Goal: Transaction & Acquisition: Subscribe to service/newsletter

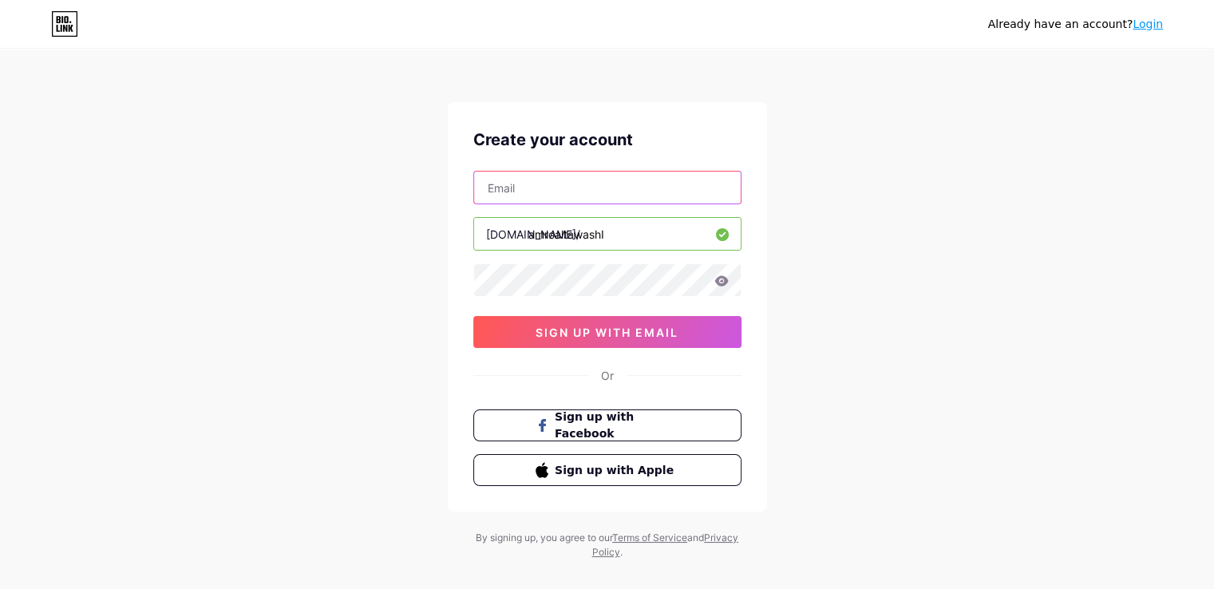
click at [557, 192] on input "text" at bounding box center [607, 188] width 267 height 32
type input "[EMAIL_ADDRESS][DOMAIN_NAME]"
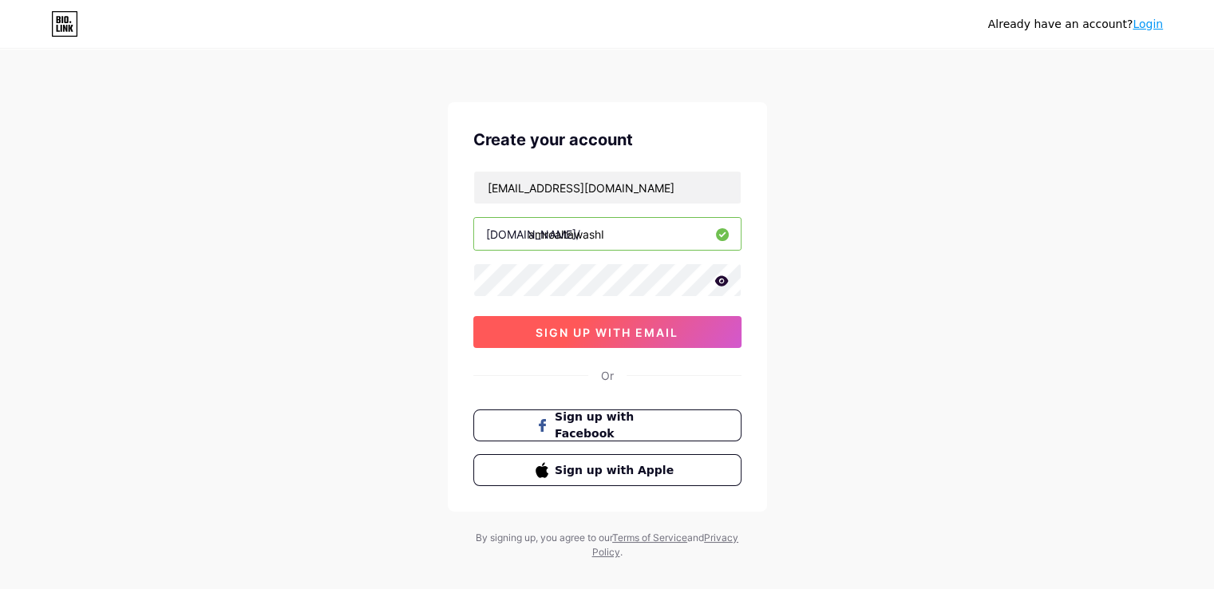
click at [575, 326] on span "sign up with email" at bounding box center [606, 333] width 143 height 14
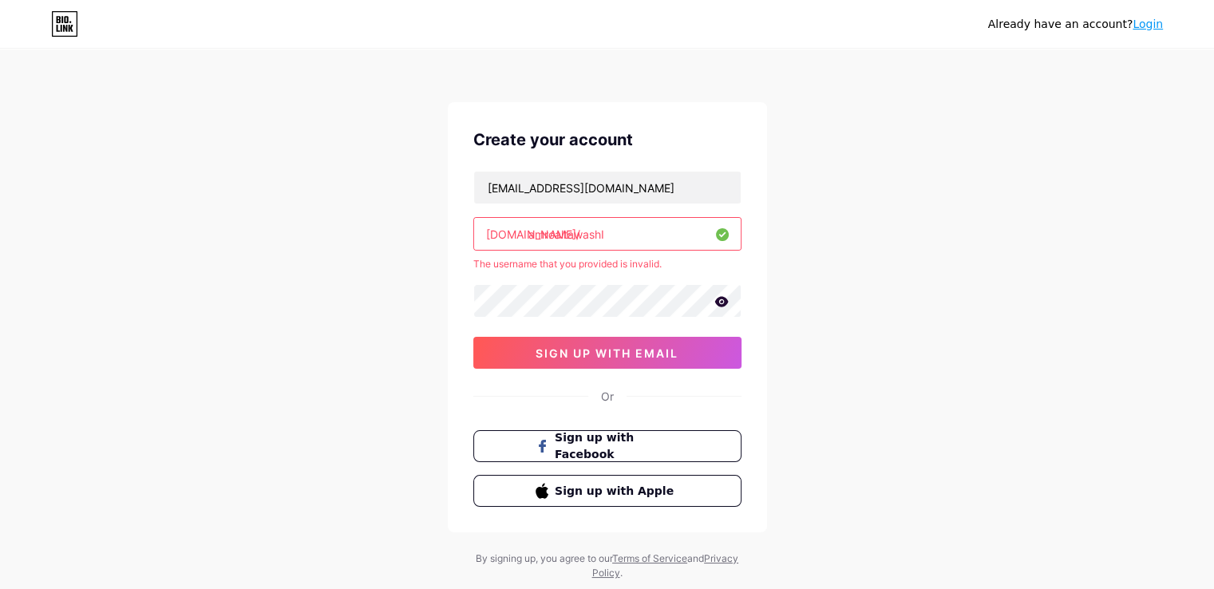
click at [618, 239] on input "amroaltawashI" at bounding box center [607, 234] width 267 height 32
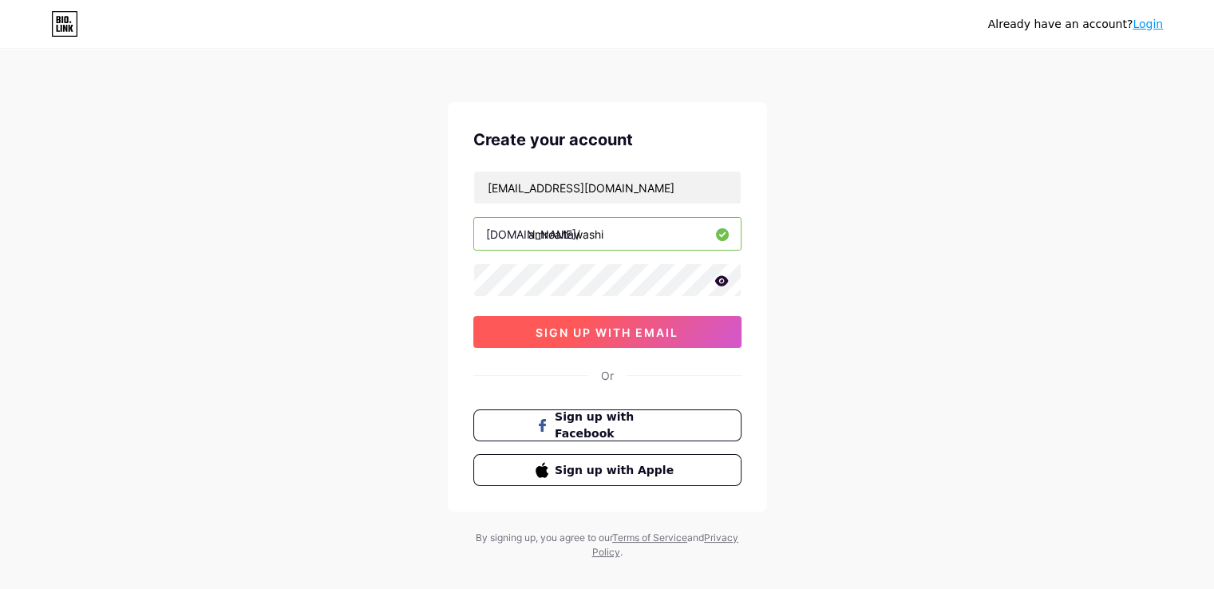
type input "amroaltawashi"
click at [600, 330] on span "sign up with email" at bounding box center [606, 333] width 143 height 14
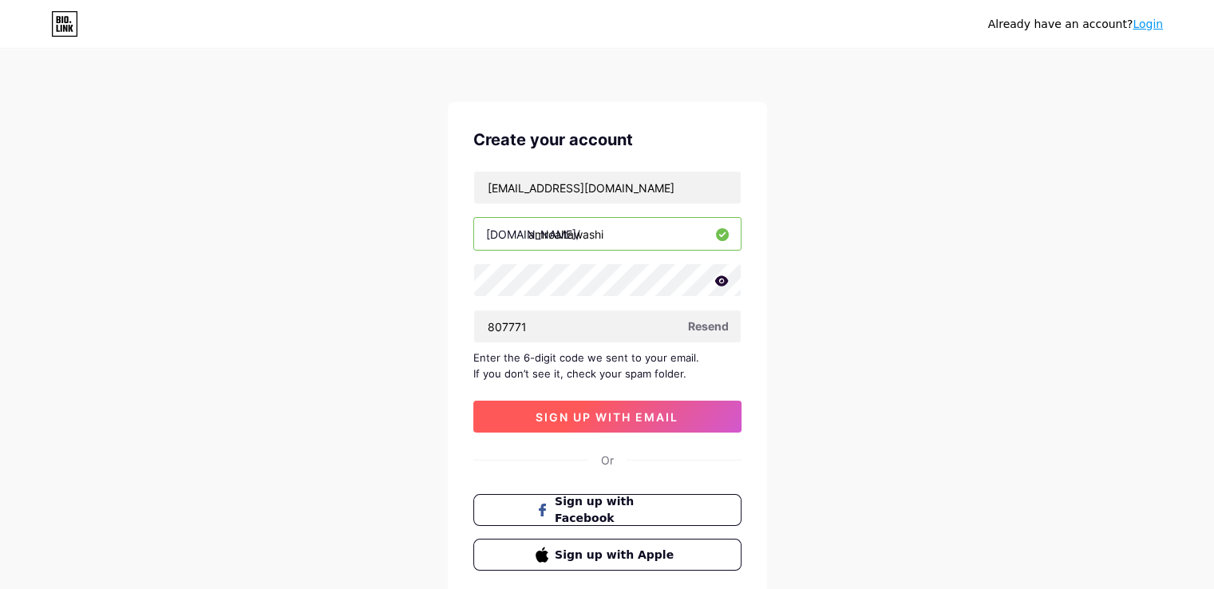
type input "807771"
click at [575, 417] on span "sign up with email" at bounding box center [606, 417] width 143 height 14
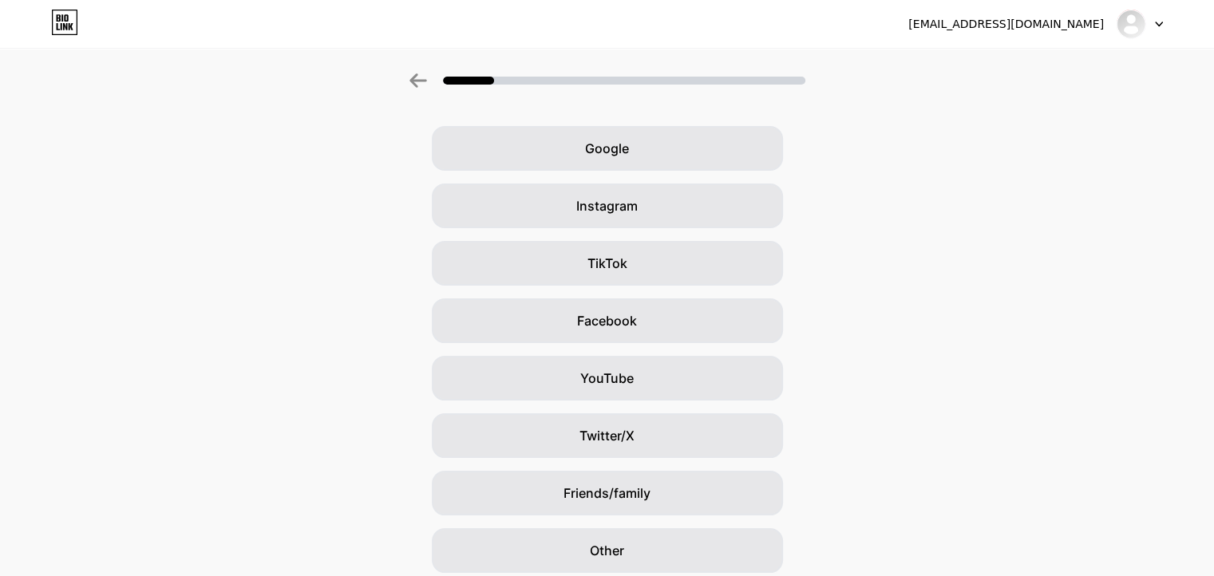
scroll to position [52, 0]
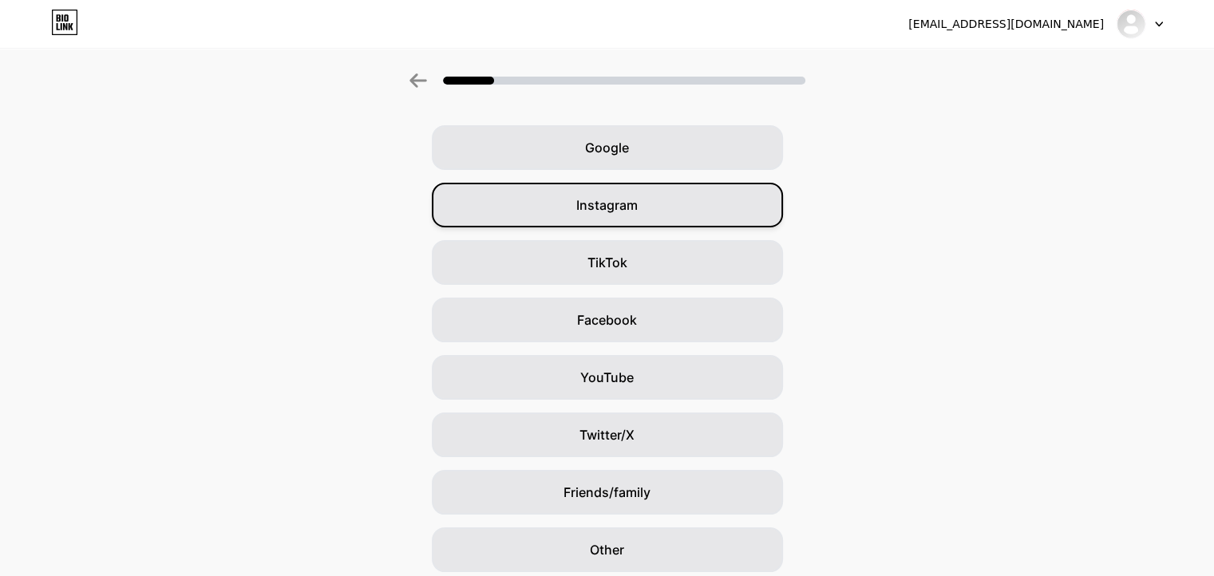
click at [691, 199] on div "Instagram" at bounding box center [607, 205] width 351 height 45
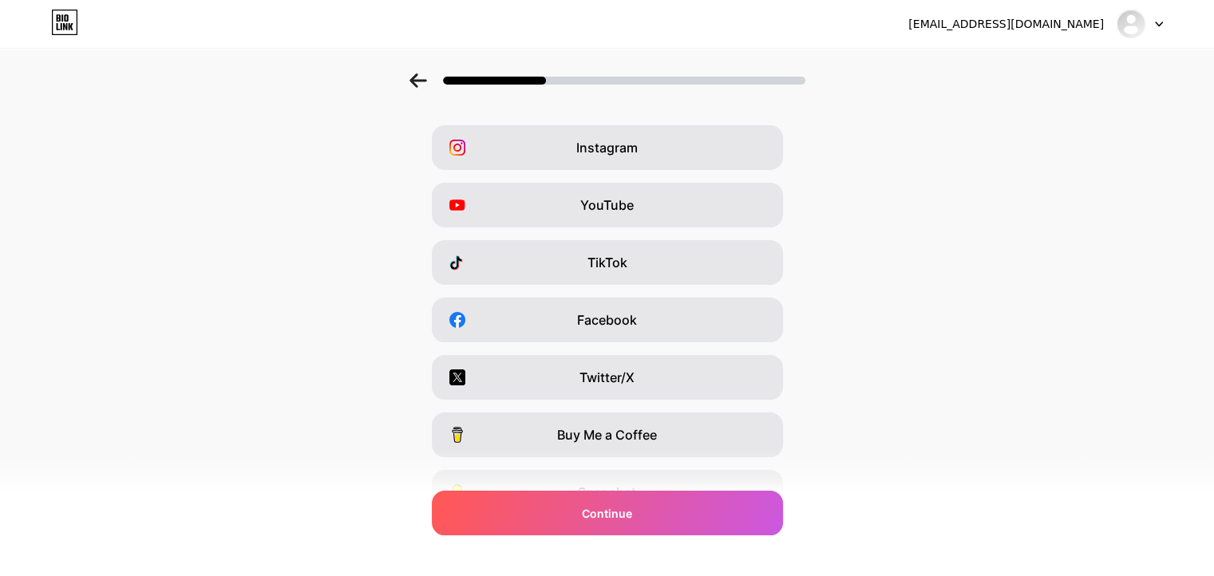
scroll to position [0, 0]
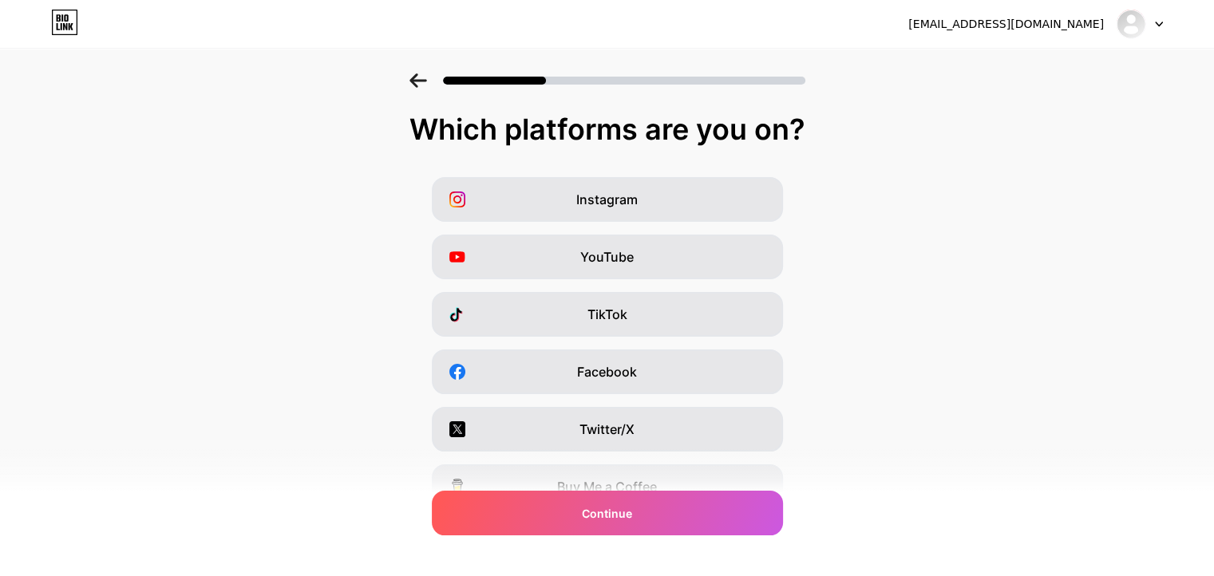
click at [424, 84] on icon at bounding box center [418, 80] width 18 height 14
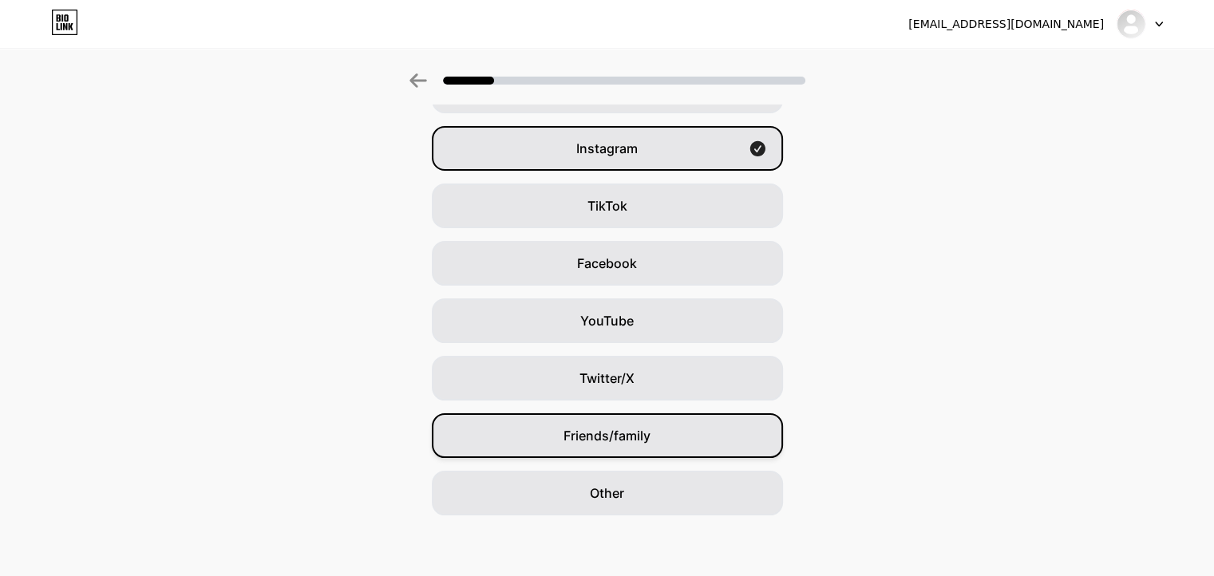
scroll to position [112, 0]
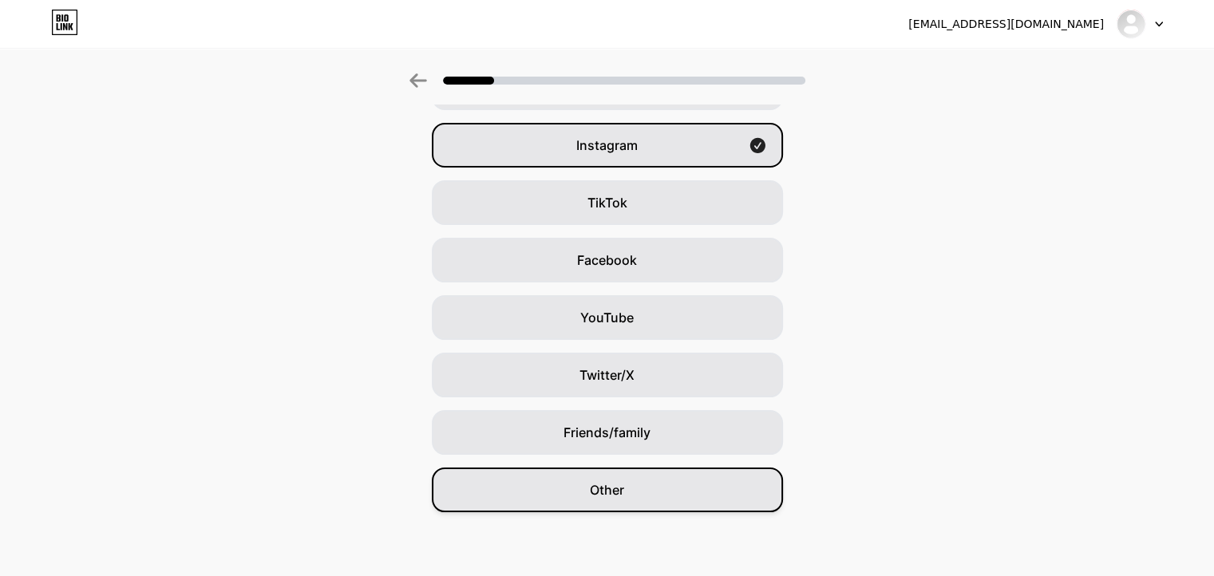
click at [616, 483] on span "Other" at bounding box center [607, 489] width 34 height 19
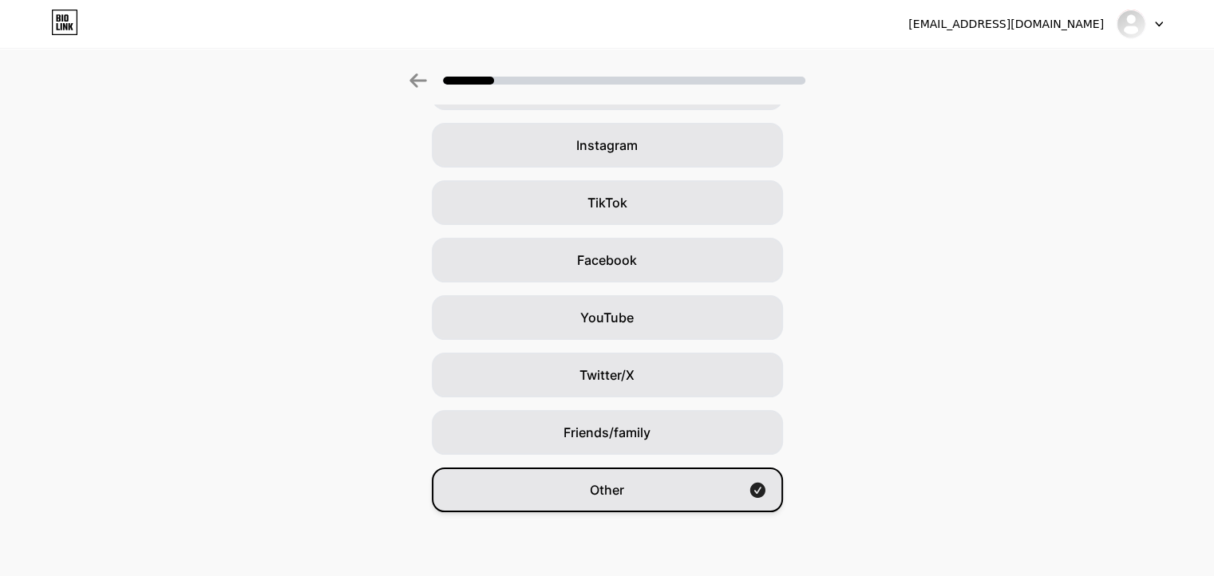
scroll to position [0, 0]
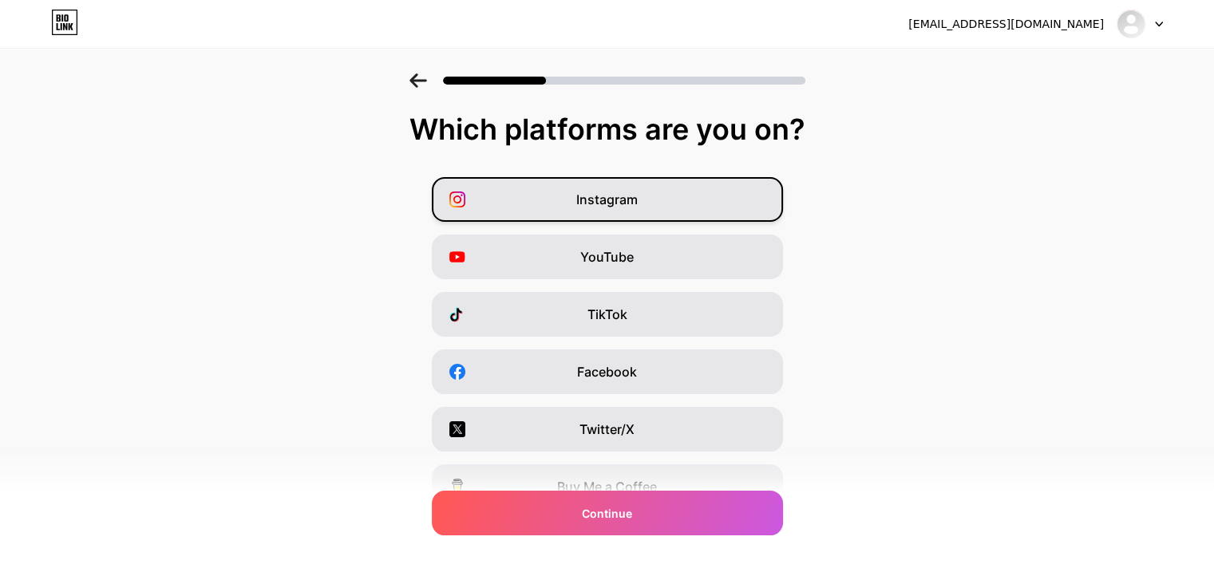
click at [605, 213] on div "Instagram" at bounding box center [607, 199] width 351 height 45
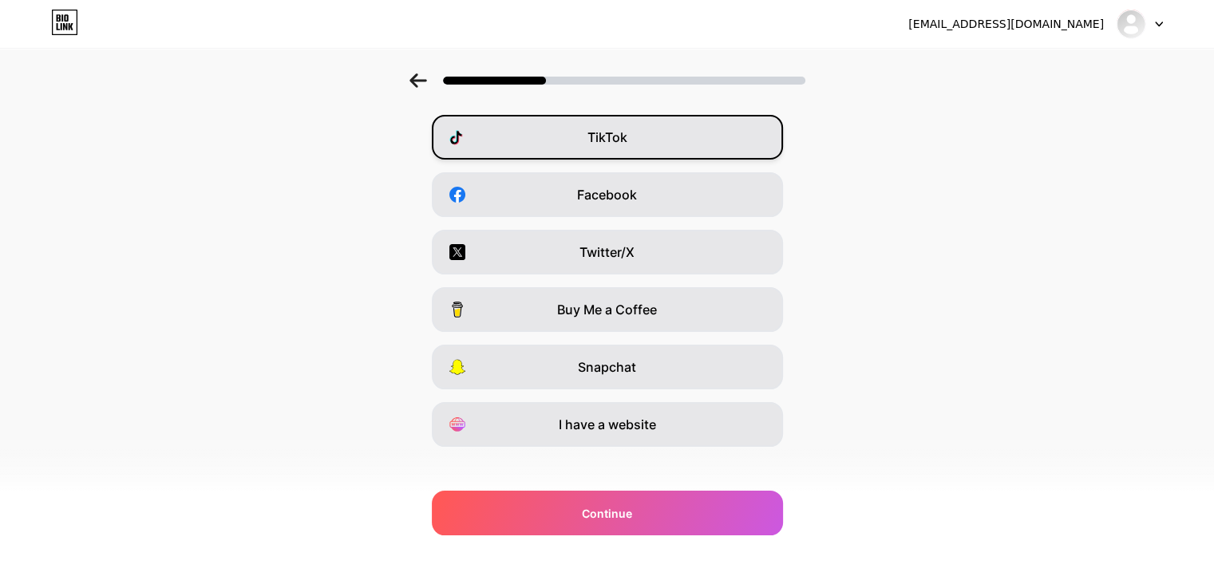
scroll to position [192, 0]
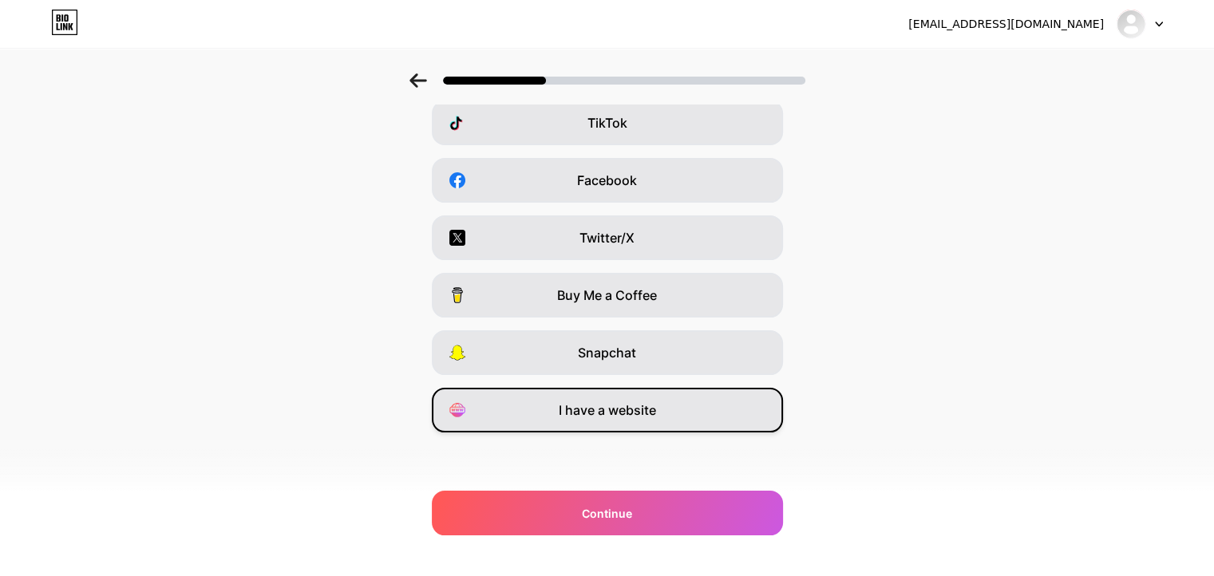
click at [610, 421] on div "I have a website" at bounding box center [607, 410] width 351 height 45
click at [656, 416] on span "I have a website" at bounding box center [607, 410] width 97 height 19
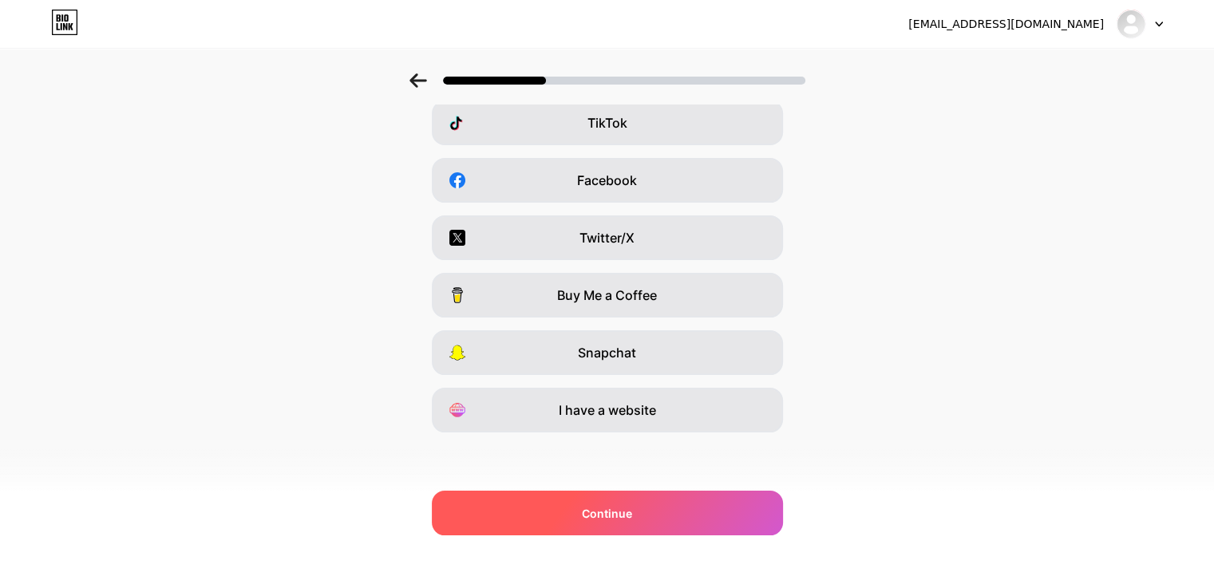
click at [614, 512] on span "Continue" at bounding box center [607, 513] width 50 height 17
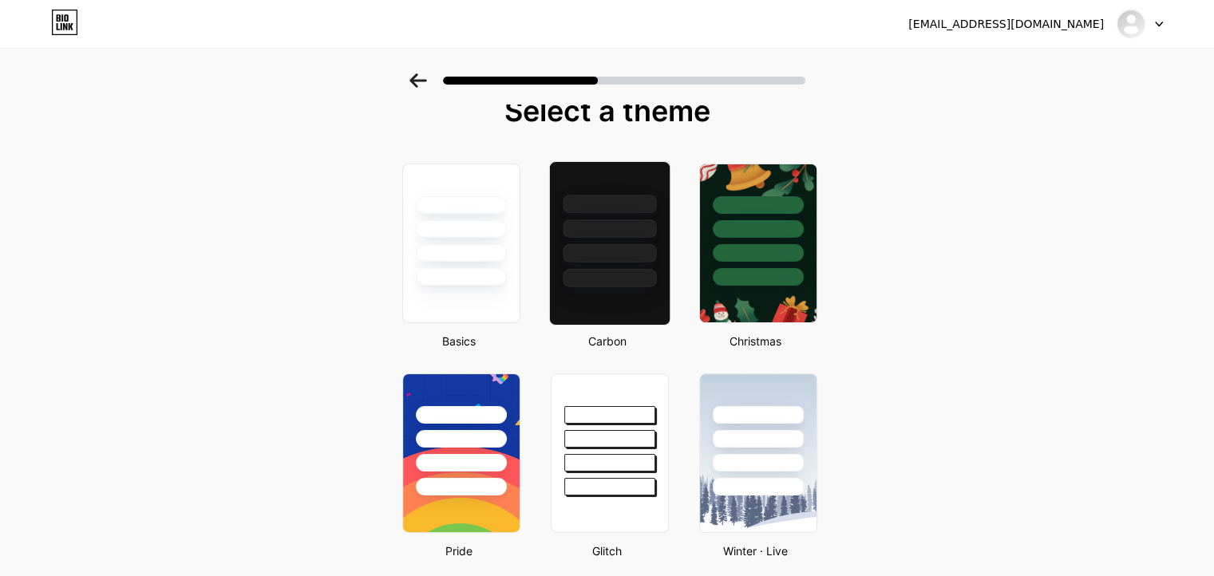
scroll to position [0, 0]
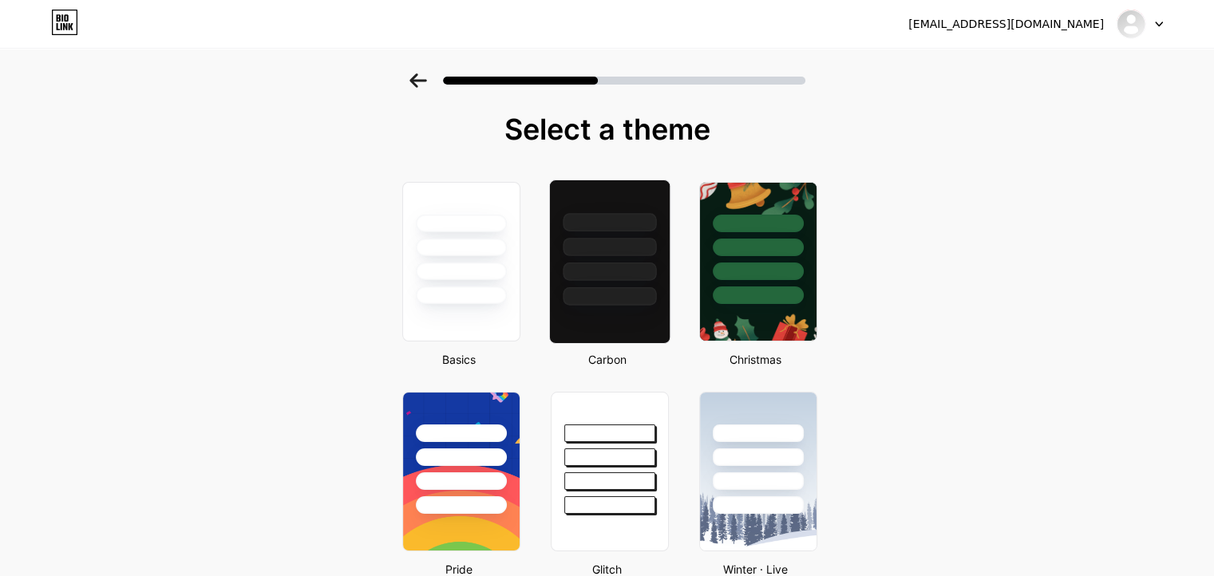
click at [622, 287] on div at bounding box center [609, 296] width 93 height 18
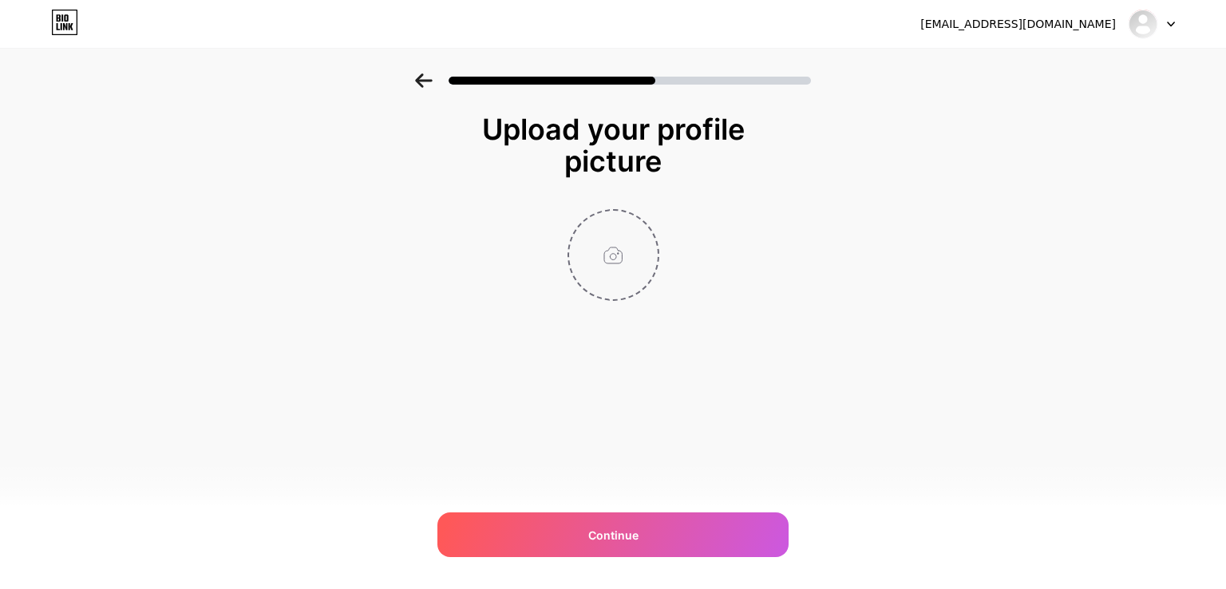
click at [598, 256] on input "file" at bounding box center [613, 255] width 89 height 89
type input "C:\fakepath\WhatsApp Image [DATE] 8.20.23 PM.jpeg"
click at [651, 220] on circle at bounding box center [650, 221] width 18 height 18
click at [626, 259] on input "file" at bounding box center [613, 255] width 89 height 89
type input "C:\fakepath\صورة واتساب بتاريخ [DATE] في 23.07.51_45a3d49f.jpg"
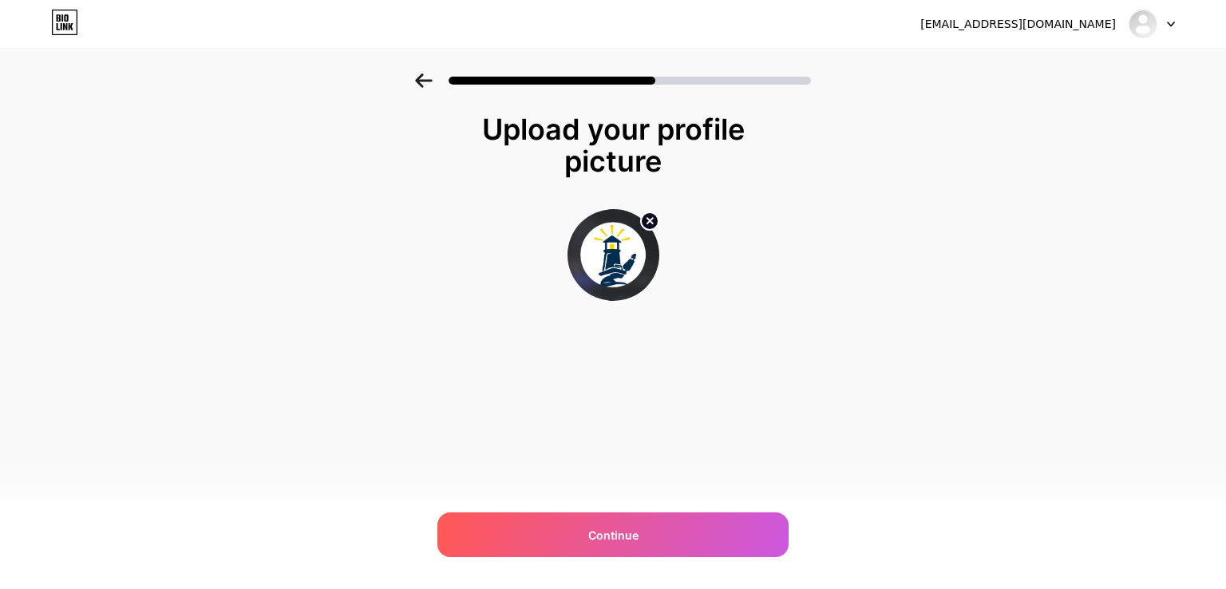
click at [607, 250] on img at bounding box center [613, 255] width 92 height 92
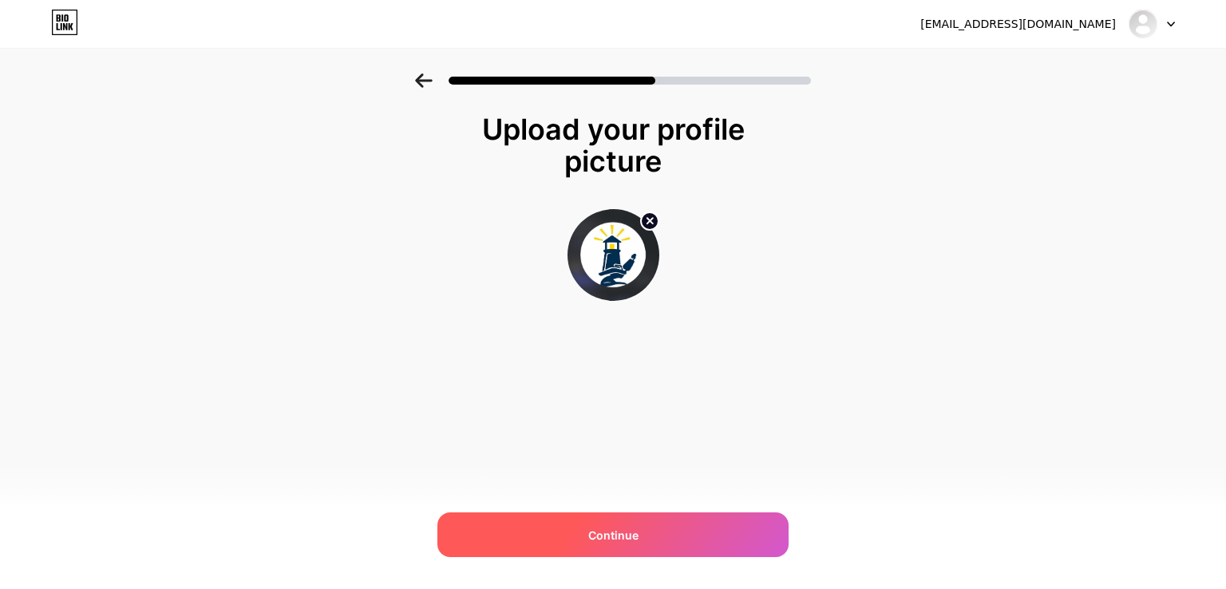
click at [597, 535] on span "Continue" at bounding box center [613, 535] width 50 height 17
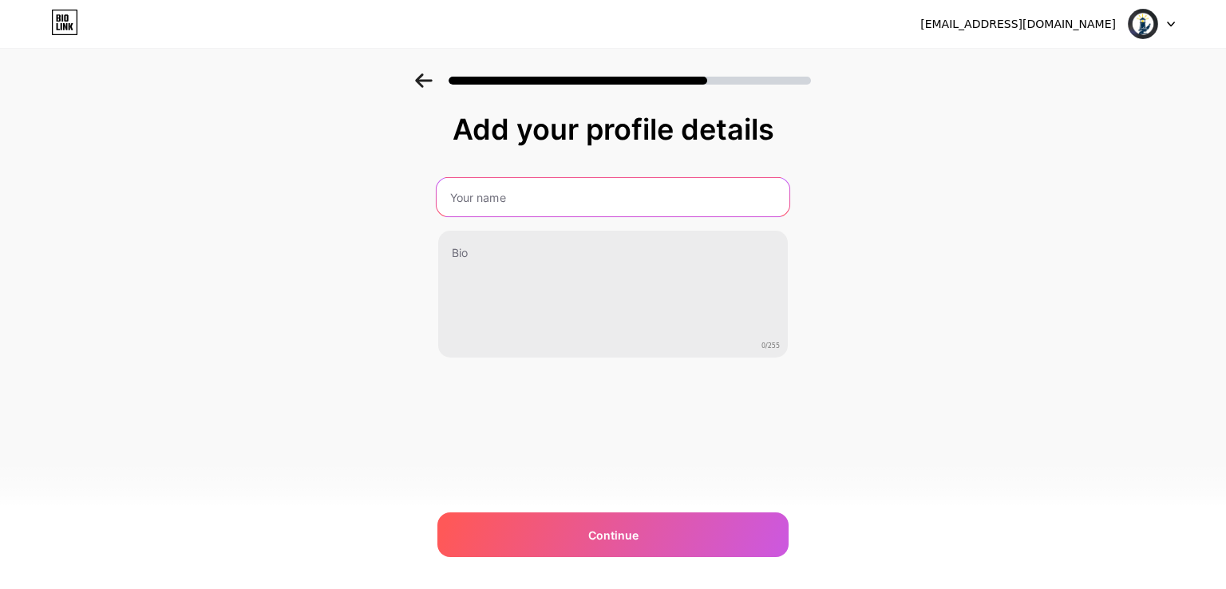
click at [501, 192] on input "text" at bounding box center [612, 197] width 353 height 38
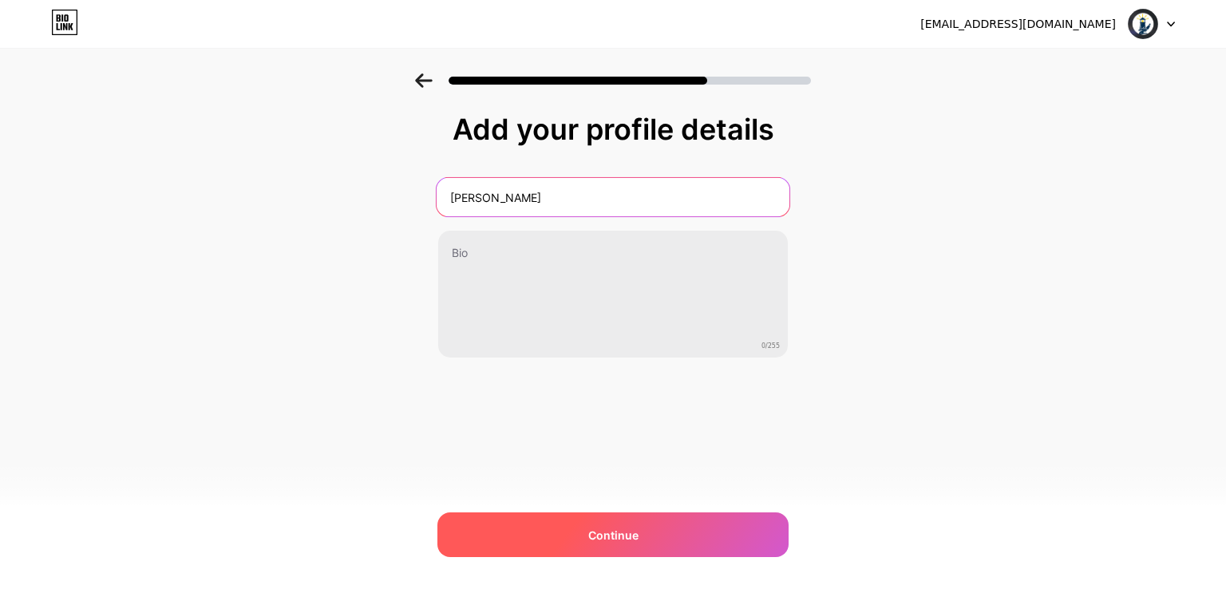
type input "[PERSON_NAME]"
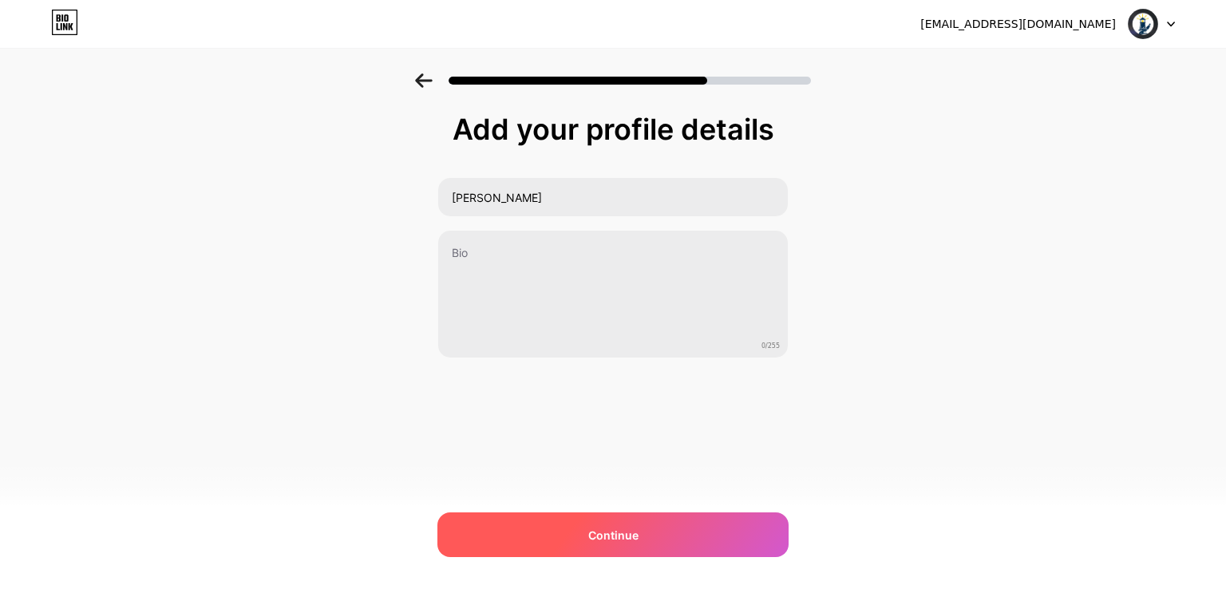
click at [539, 520] on div "Continue" at bounding box center [612, 534] width 351 height 45
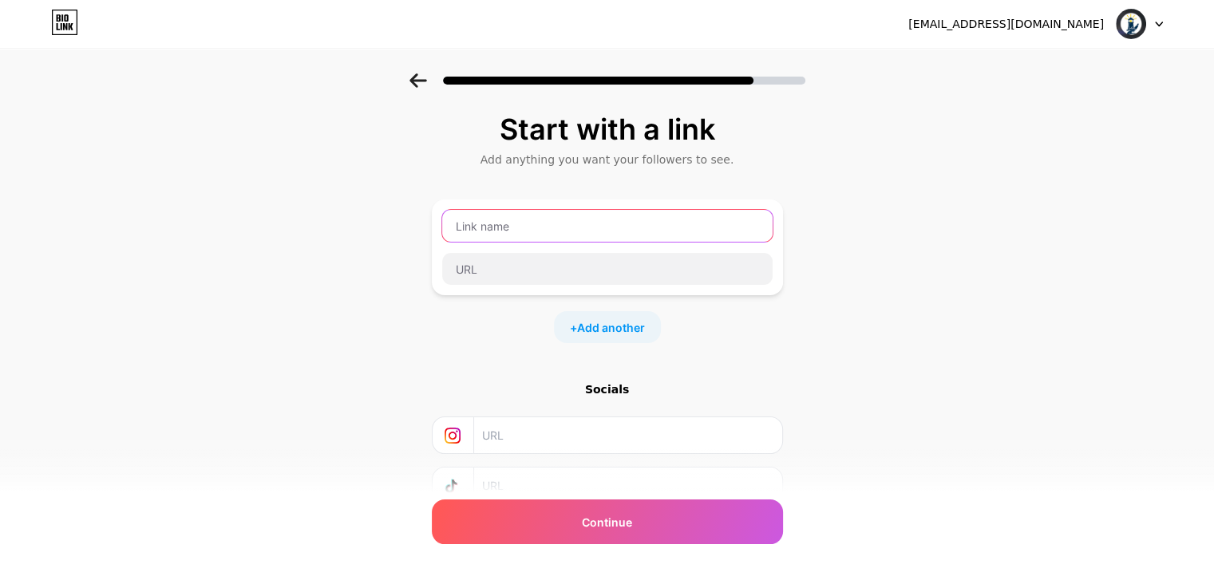
click at [565, 228] on input "text" at bounding box center [607, 226] width 330 height 32
type input "[PERSON_NAME]"
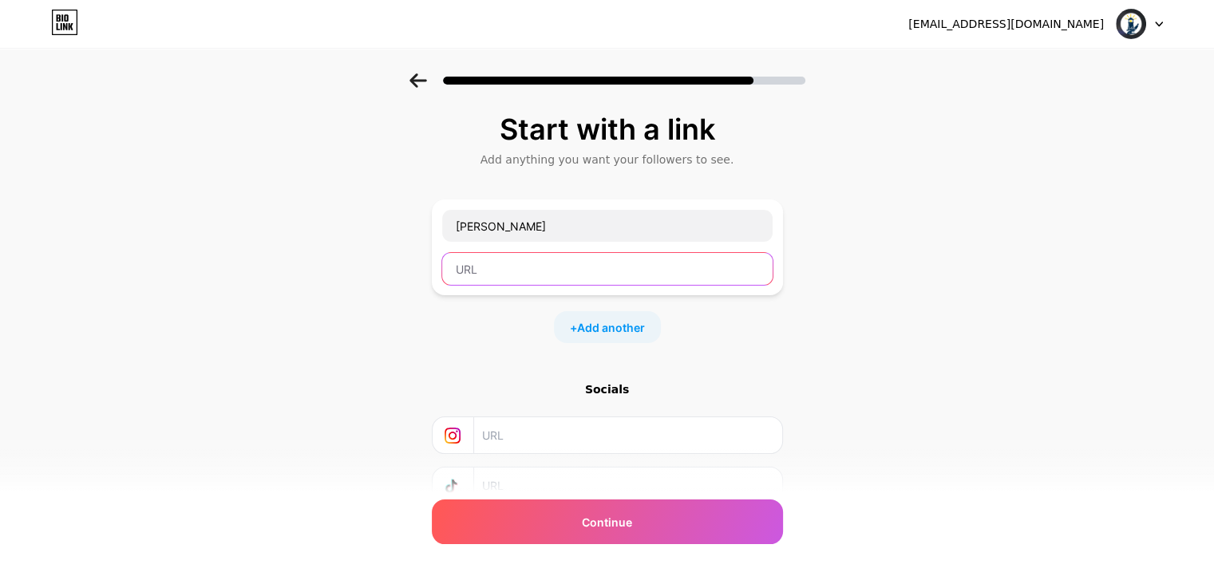
click at [512, 262] on input "text" at bounding box center [607, 269] width 330 height 32
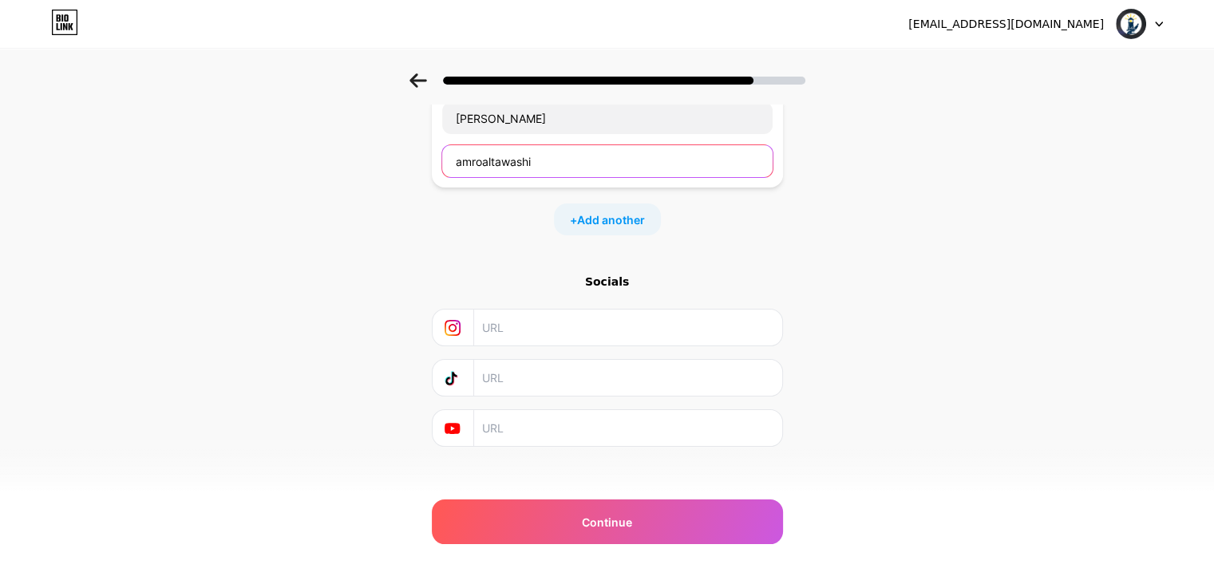
scroll to position [120, 0]
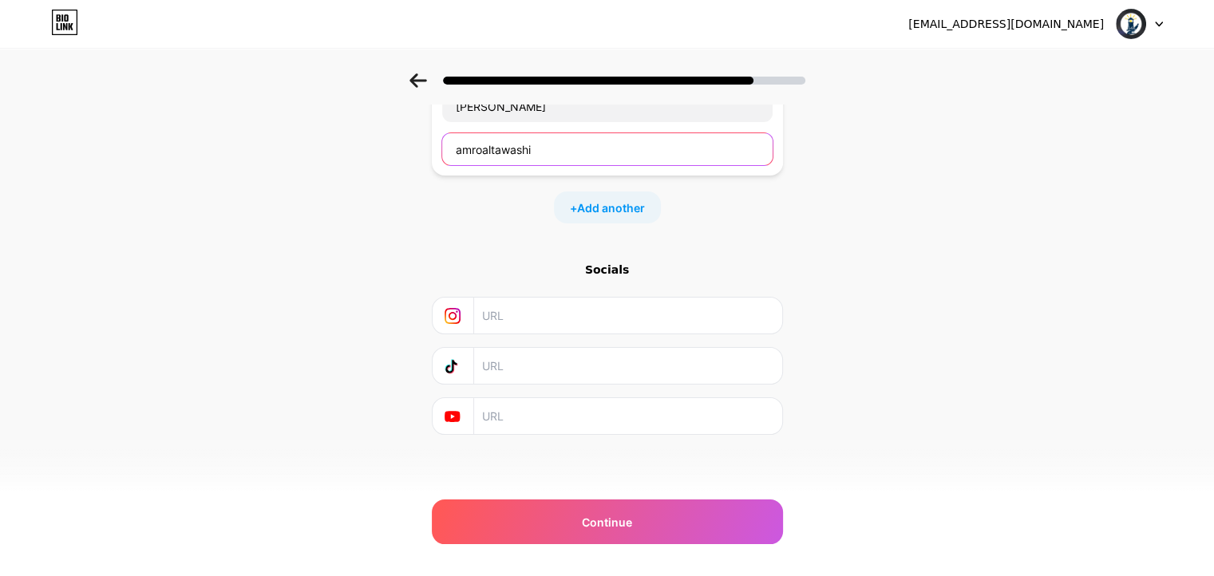
type input "amroaltawashi"
click at [537, 318] on input "text" at bounding box center [627, 316] width 290 height 36
click at [602, 215] on div "+ Add another" at bounding box center [607, 208] width 107 height 32
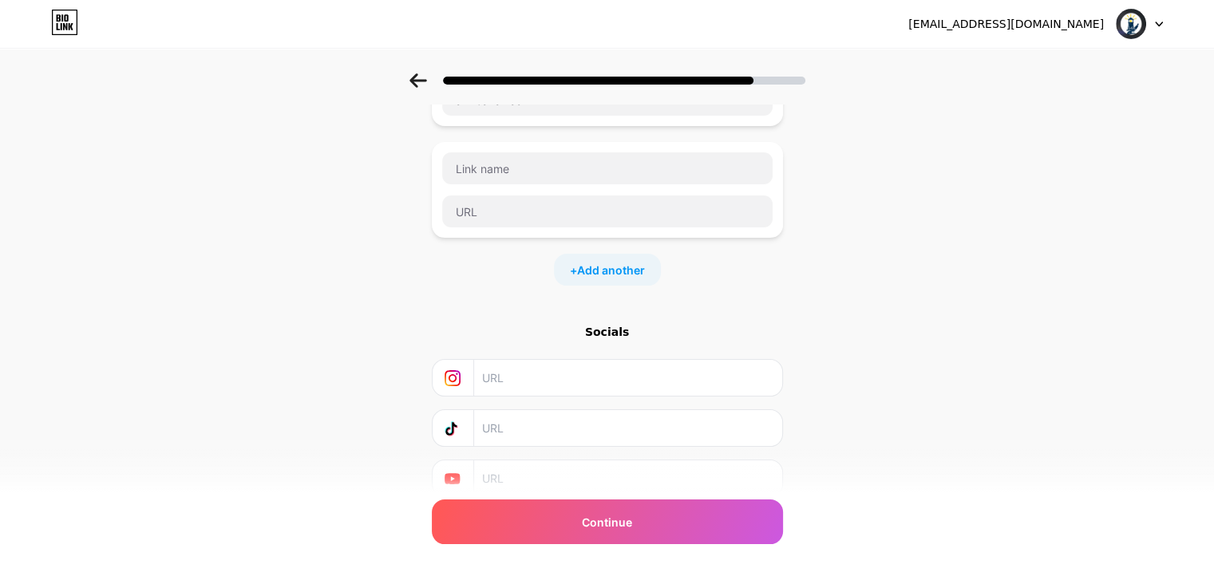
scroll to position [169, 0]
click at [508, 371] on input "text" at bounding box center [627, 378] width 290 height 36
paste input "[URL][DOMAIN_NAME]"
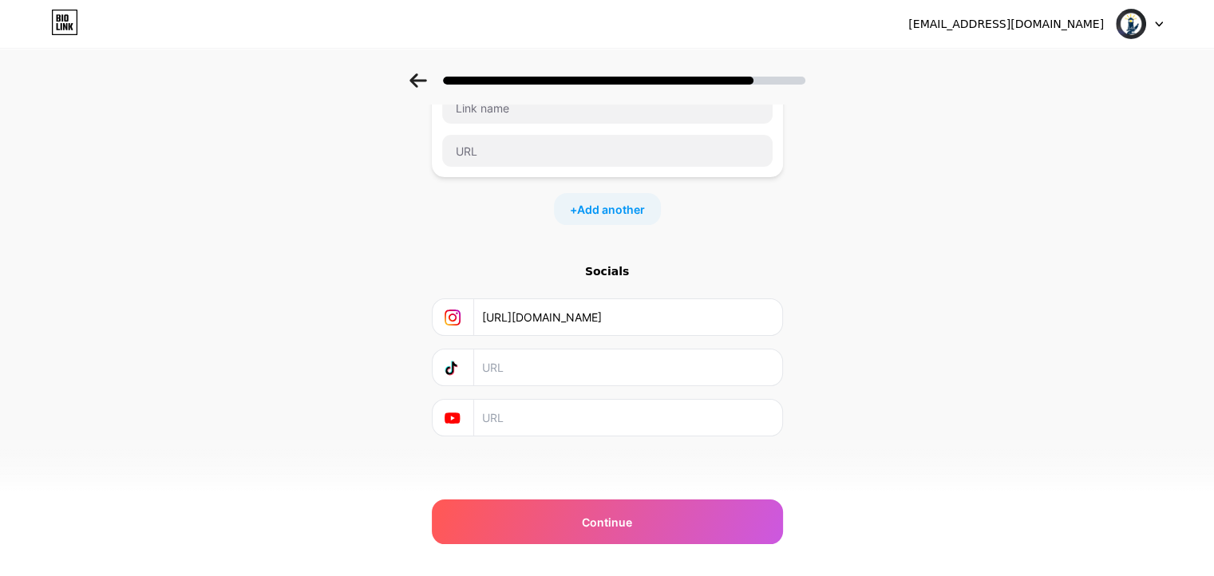
scroll to position [231, 0]
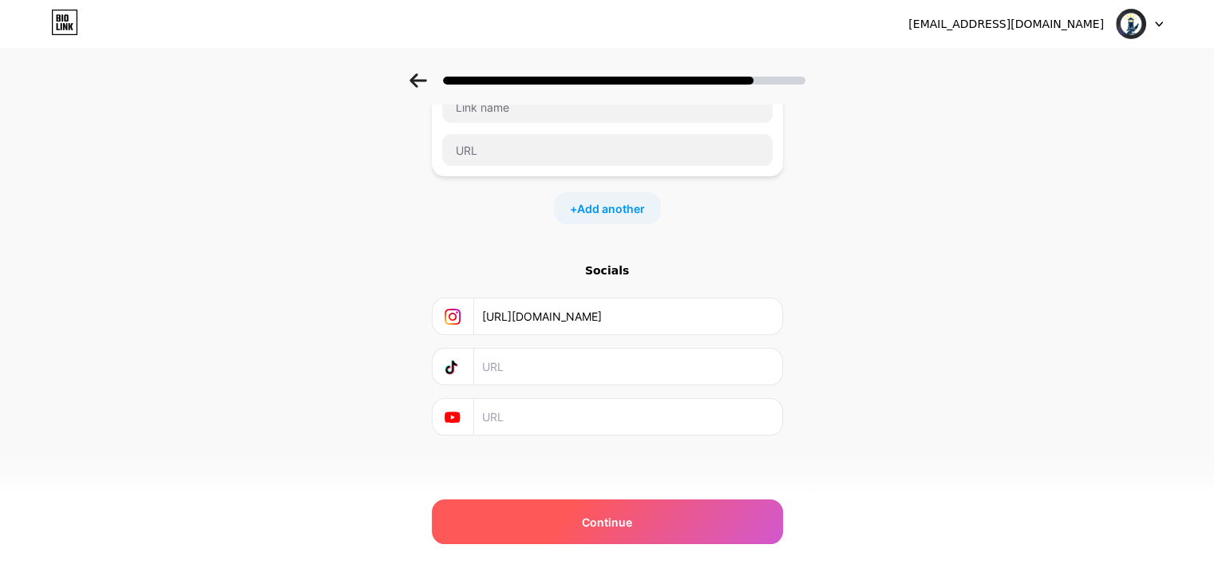
type input "[URL][DOMAIN_NAME]"
click at [602, 519] on span "Continue" at bounding box center [607, 522] width 50 height 17
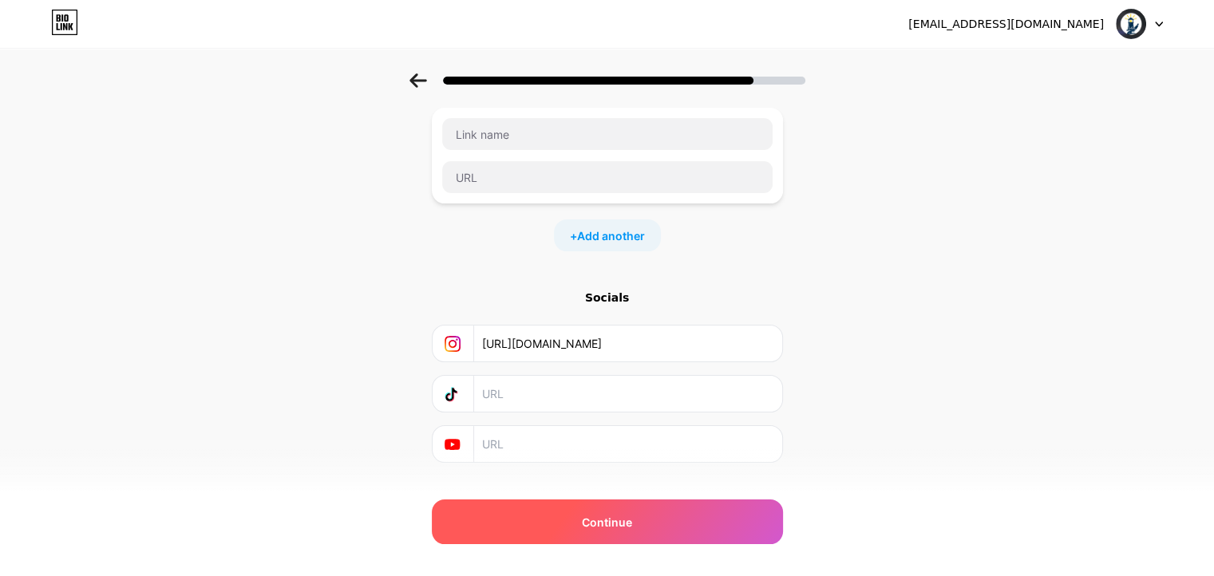
click at [602, 519] on span "Continue" at bounding box center [607, 522] width 50 height 17
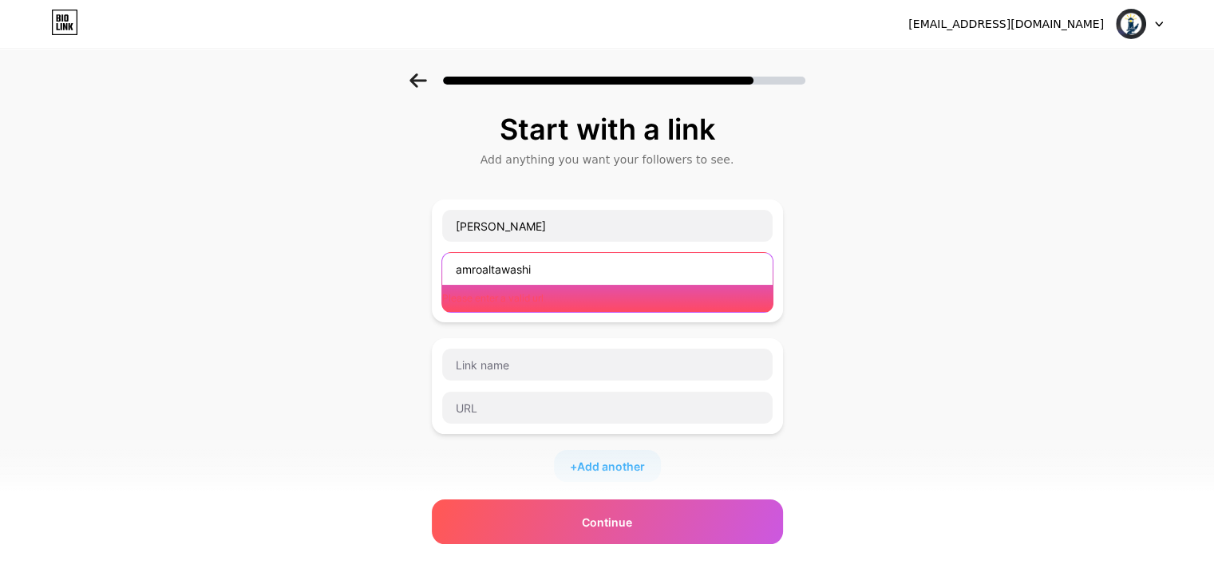
click at [622, 259] on input "amroaltawashi" at bounding box center [607, 269] width 330 height 32
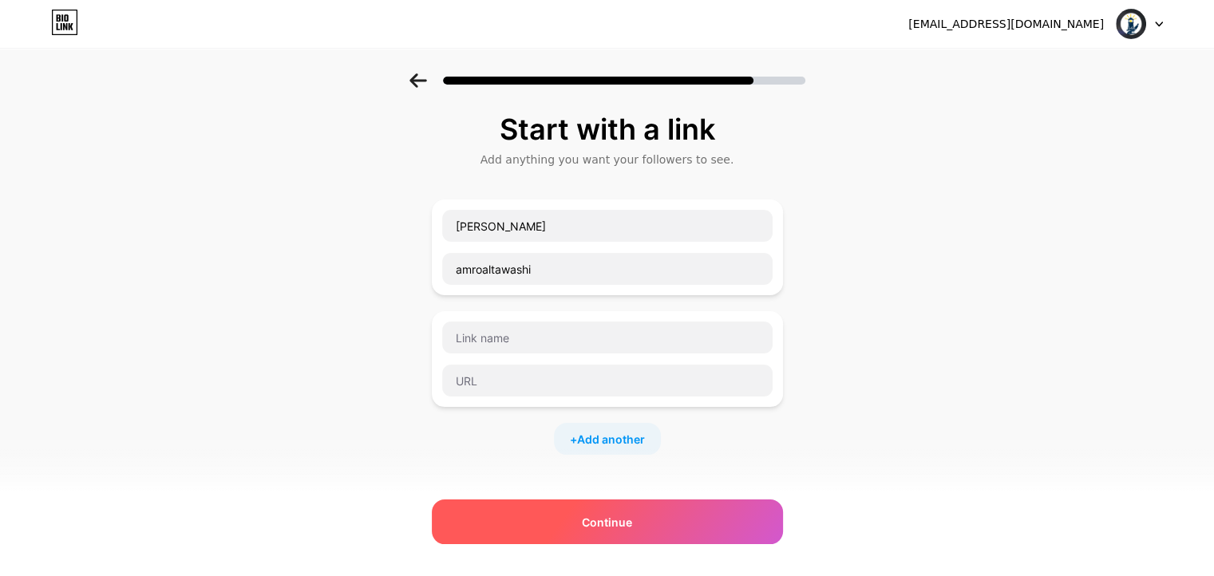
click at [575, 500] on div "Continue" at bounding box center [607, 522] width 351 height 45
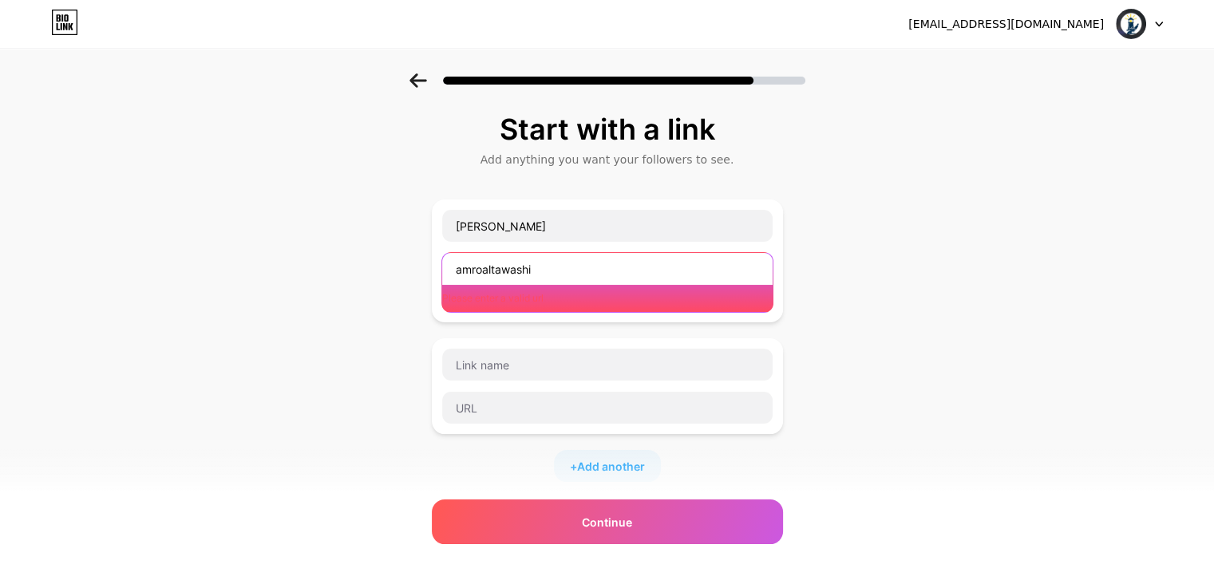
click at [558, 278] on input "amroaltawashi" at bounding box center [607, 269] width 330 height 32
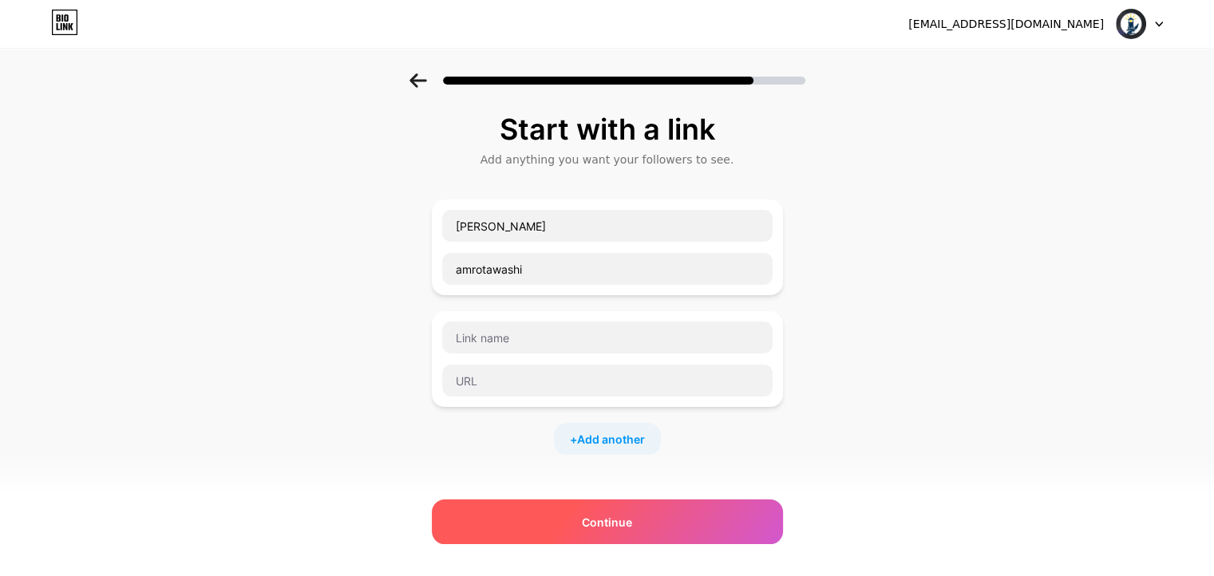
click at [565, 516] on div "Continue" at bounding box center [607, 522] width 351 height 45
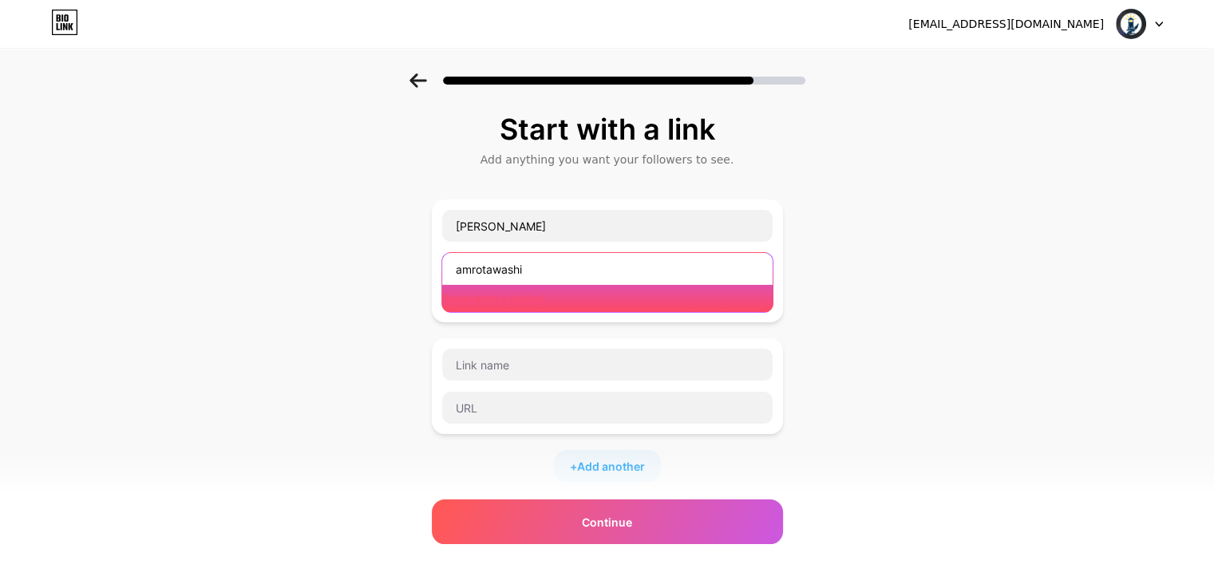
click at [559, 266] on input "amrotawashi" at bounding box center [607, 269] width 330 height 32
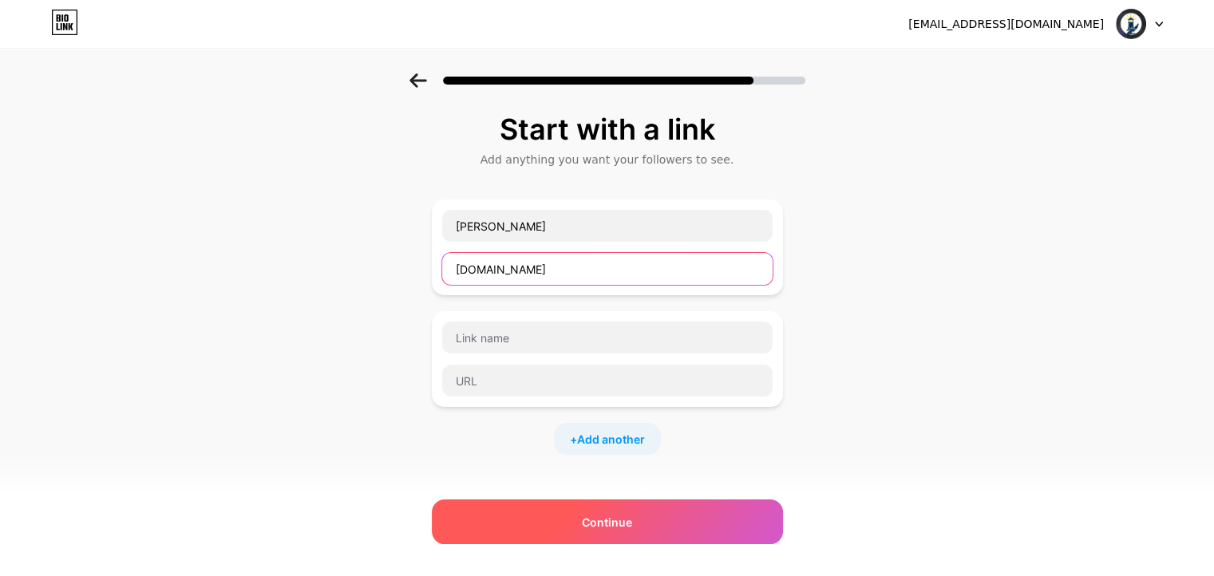
type input "[DOMAIN_NAME]"
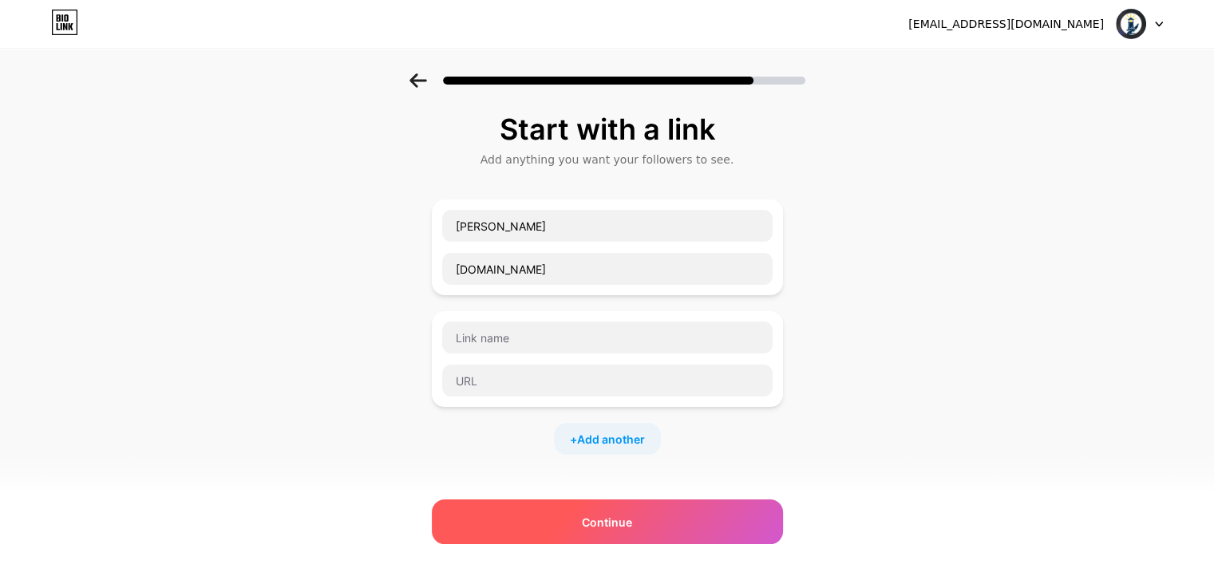
click at [558, 518] on div "Continue" at bounding box center [607, 522] width 351 height 45
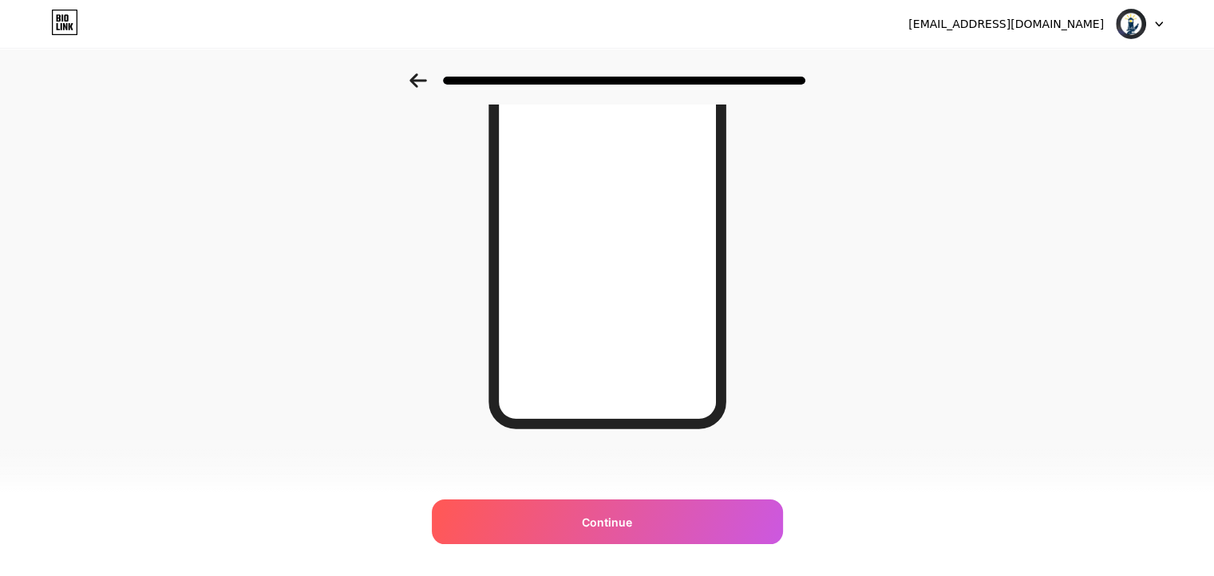
scroll to position [223, 0]
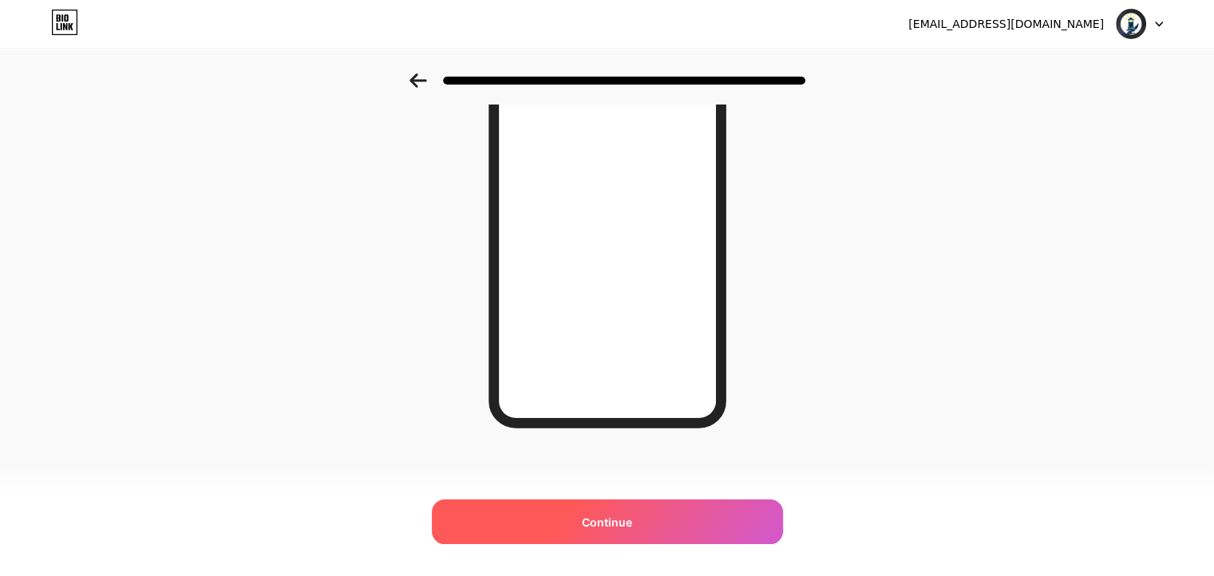
click at [581, 526] on div "Continue" at bounding box center [607, 522] width 351 height 45
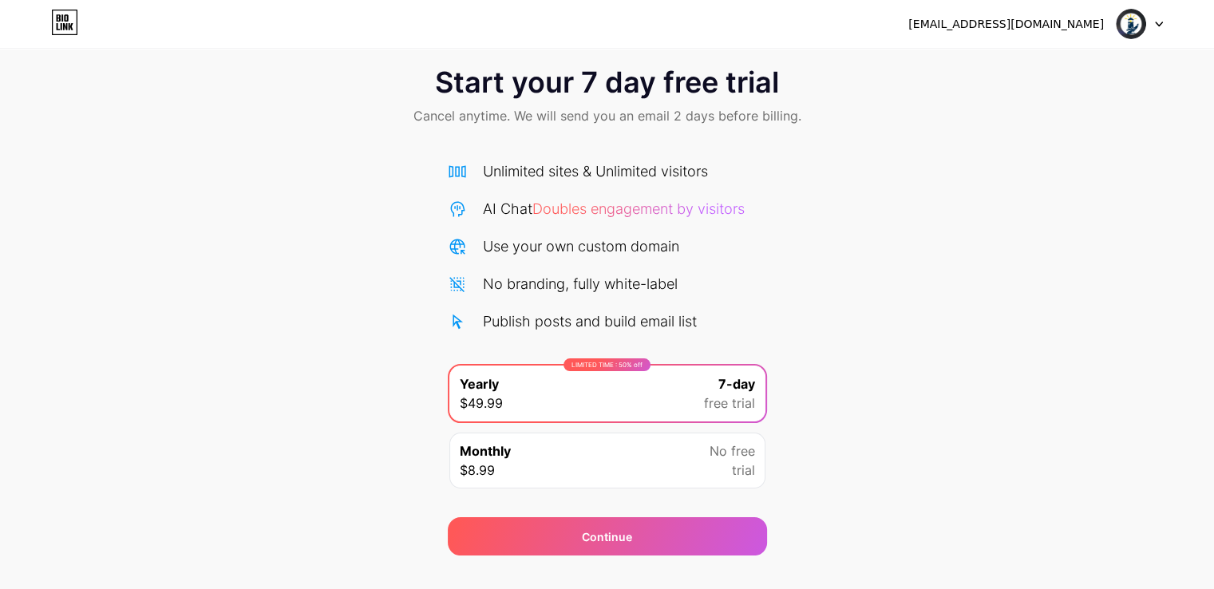
scroll to position [53, 0]
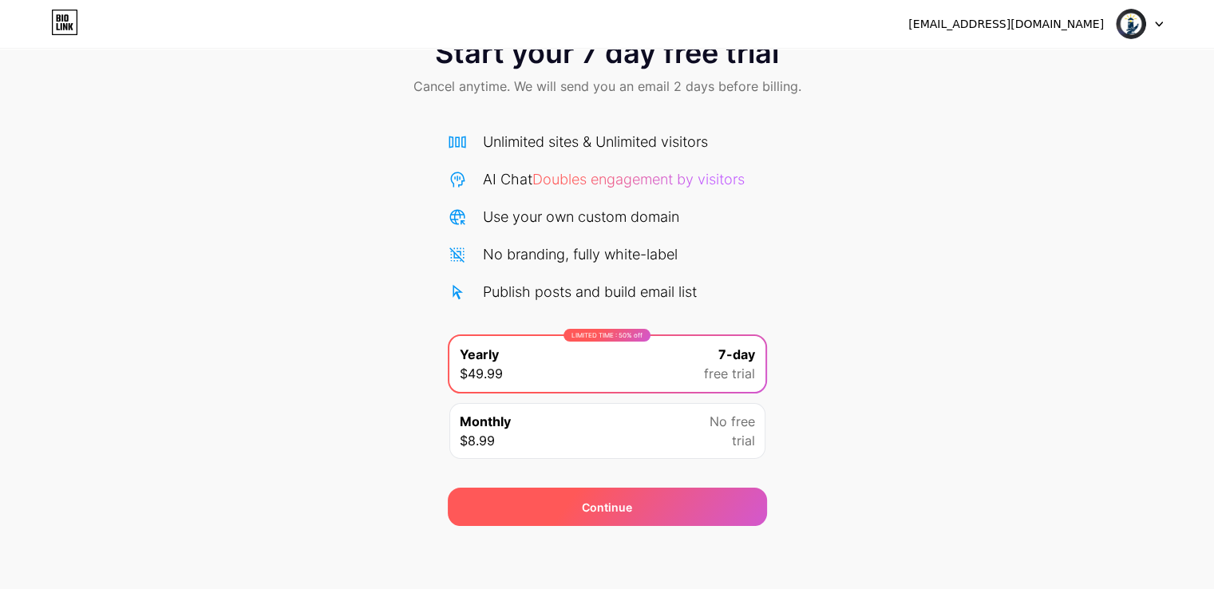
click at [546, 505] on div "Continue" at bounding box center [607, 507] width 319 height 38
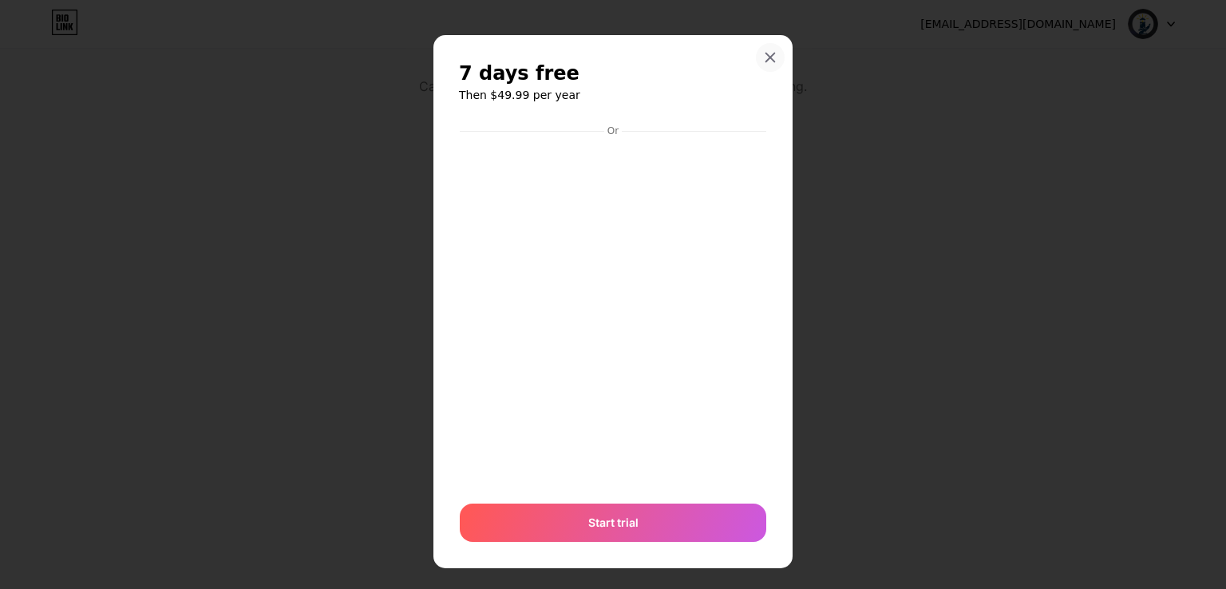
click at [756, 61] on div at bounding box center [770, 57] width 29 height 29
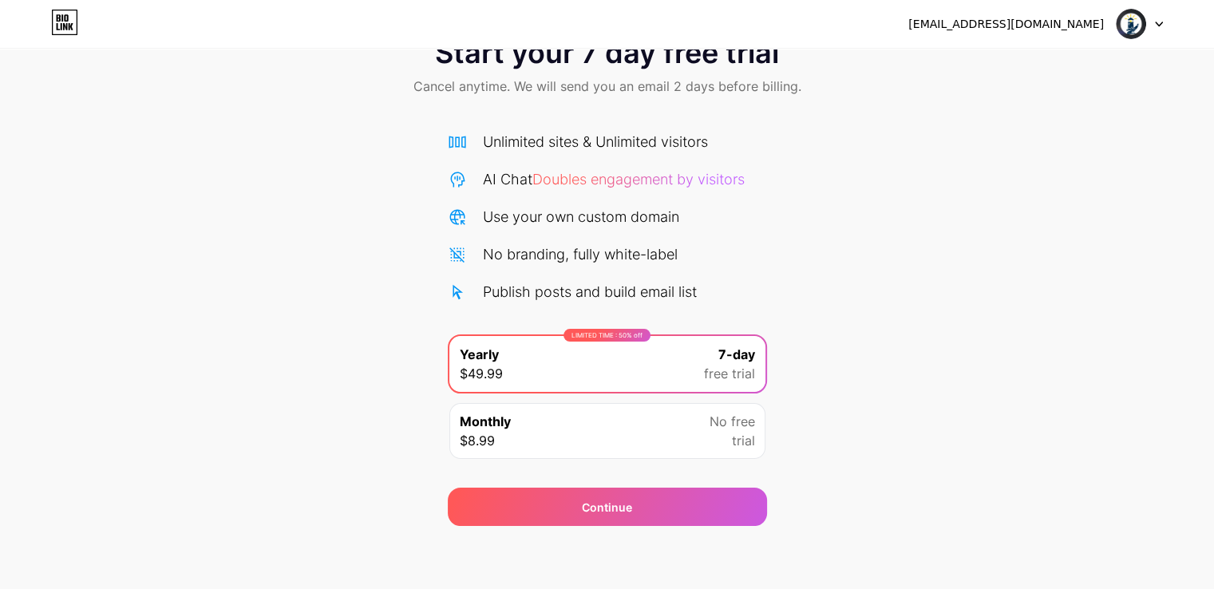
click at [705, 407] on div "Monthly $8.99 No free trial" at bounding box center [607, 431] width 316 height 56
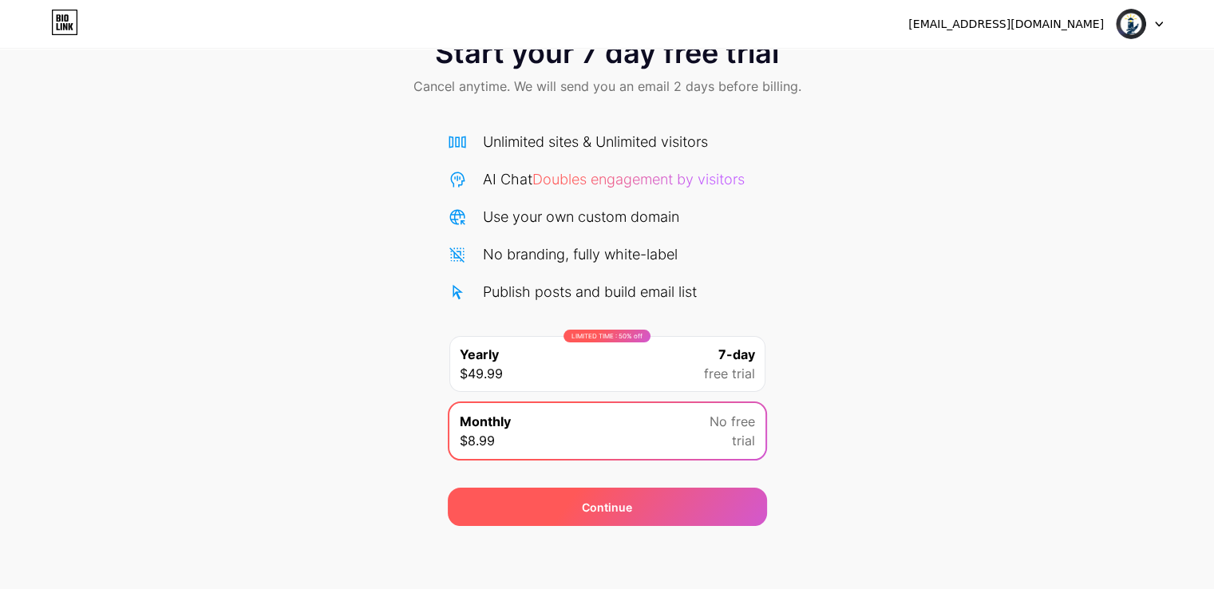
click at [618, 512] on div "Continue" at bounding box center [607, 507] width 50 height 17
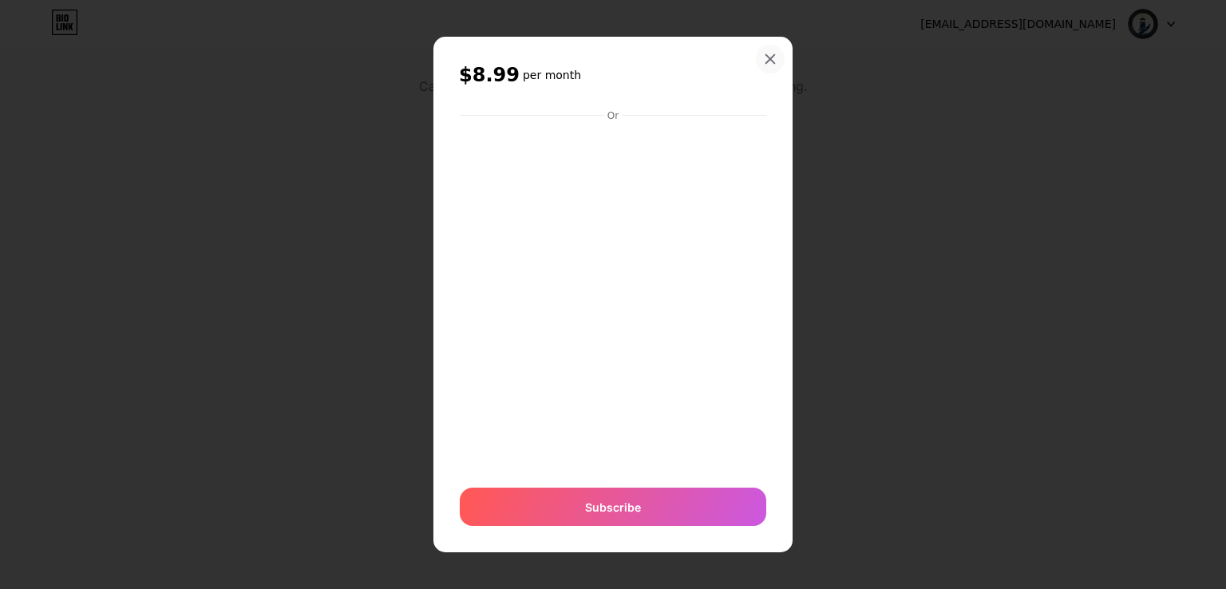
click at [765, 61] on icon at bounding box center [770, 59] width 13 height 13
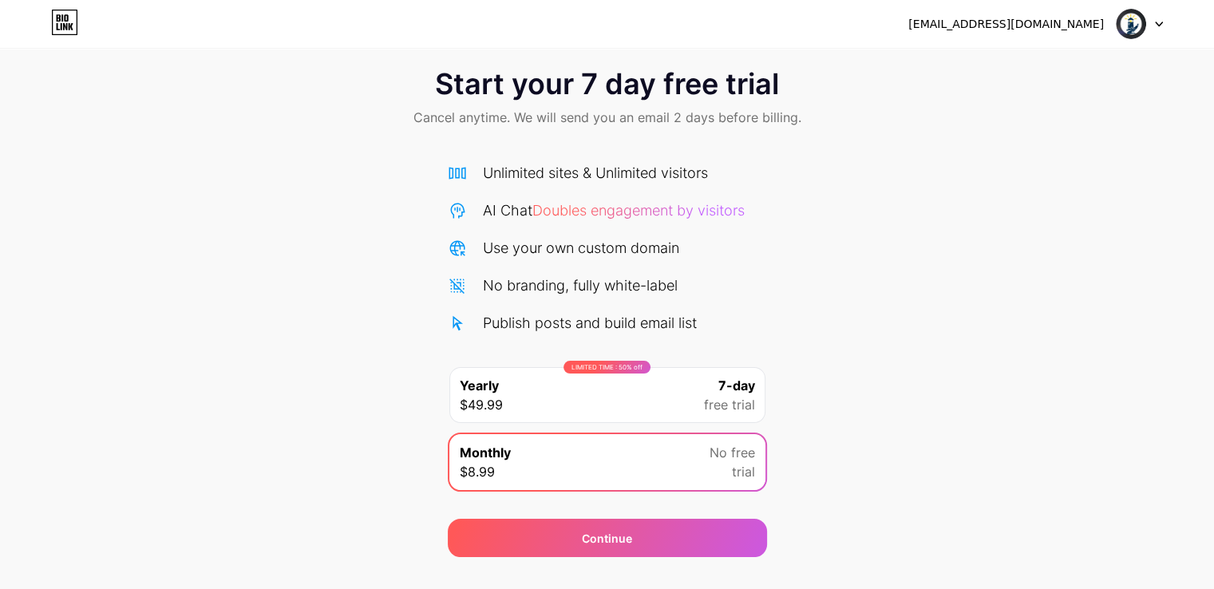
scroll to position [0, 0]
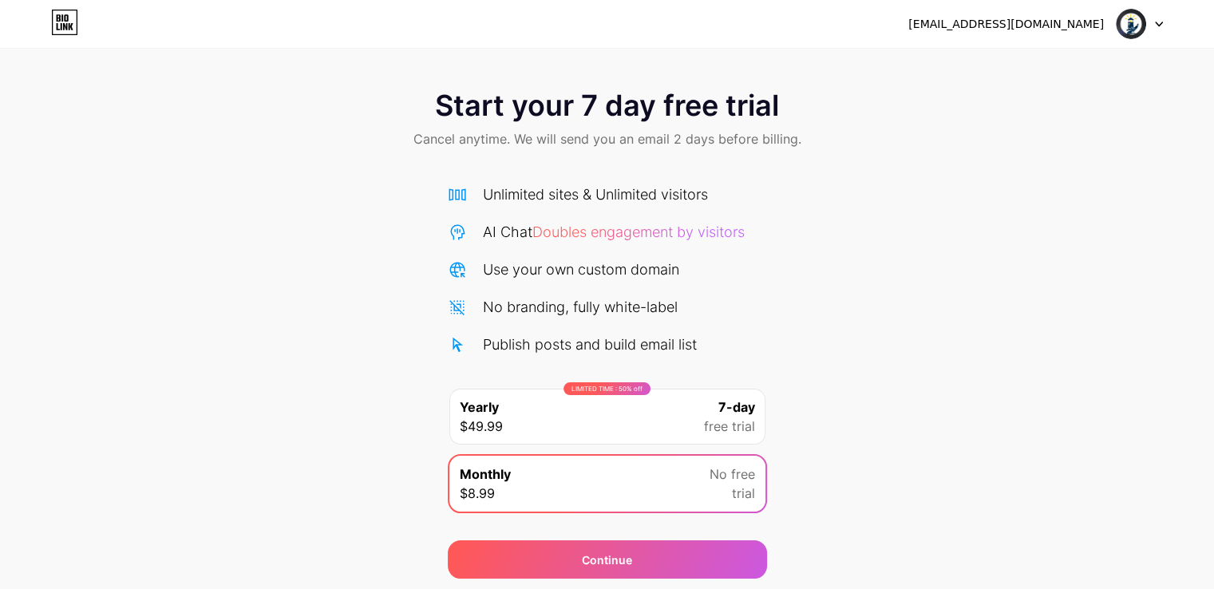
click at [1156, 22] on icon at bounding box center [1159, 25] width 8 height 6
click at [66, 26] on icon at bounding box center [65, 26] width 4 height 7
